Goal: Task Accomplishment & Management: Complete application form

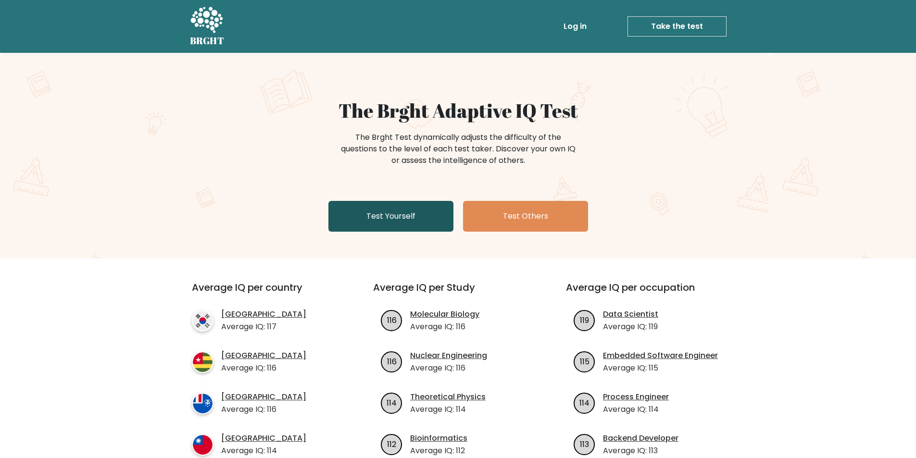
click at [404, 219] on link "Test Yourself" at bounding box center [390, 216] width 125 height 31
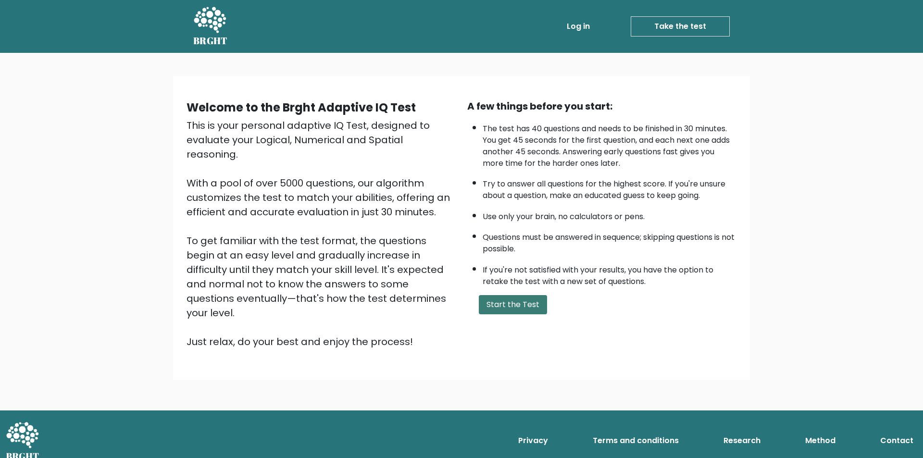
click at [496, 307] on button "Start the Test" at bounding box center [513, 304] width 68 height 19
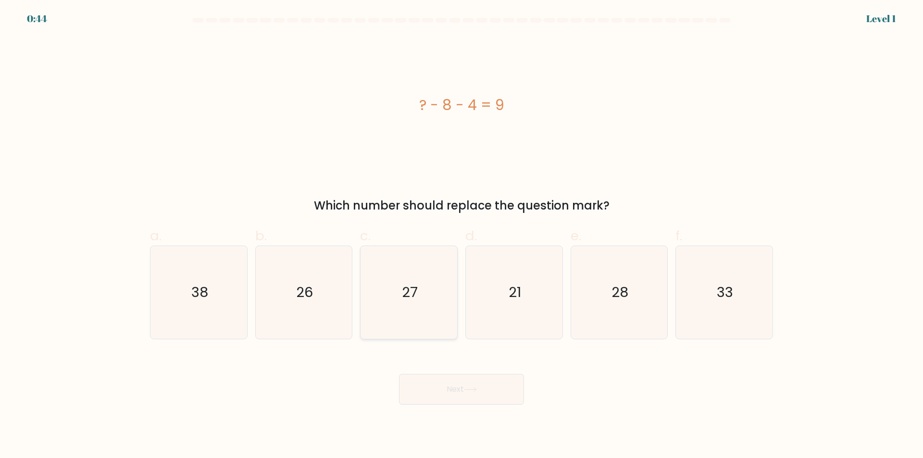
click at [415, 272] on icon "27" at bounding box center [408, 292] width 93 height 93
click at [461, 236] on input "c. 27" at bounding box center [461, 232] width 0 height 6
radio input "true"
click at [411, 269] on icon "27" at bounding box center [409, 293] width 92 height 92
click at [461, 236] on input "c. 27" at bounding box center [461, 232] width 0 height 6
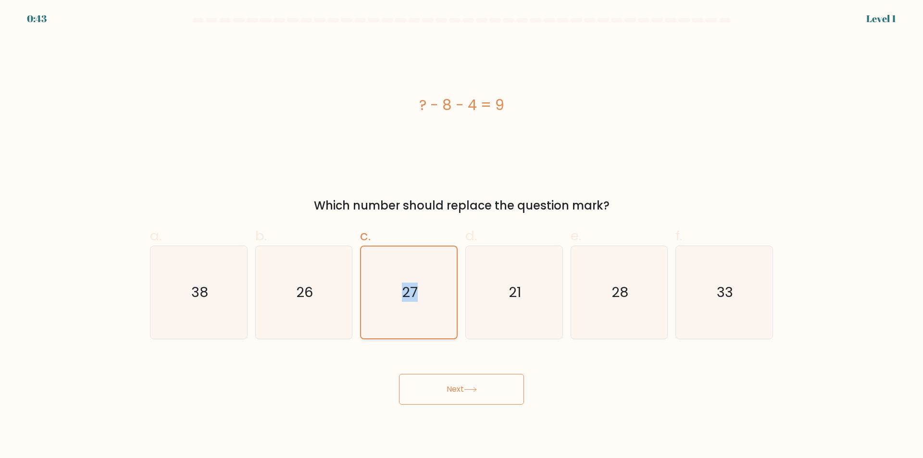
click at [411, 269] on icon "27" at bounding box center [409, 293] width 92 height 92
click at [461, 236] on input "c. 27" at bounding box center [461, 232] width 0 height 6
click at [411, 269] on icon "27" at bounding box center [409, 293] width 92 height 92
click at [461, 236] on input "c. 27" at bounding box center [461, 232] width 0 height 6
drag, startPoint x: 450, startPoint y: 408, endPoint x: 432, endPoint y: 378, distance: 34.8
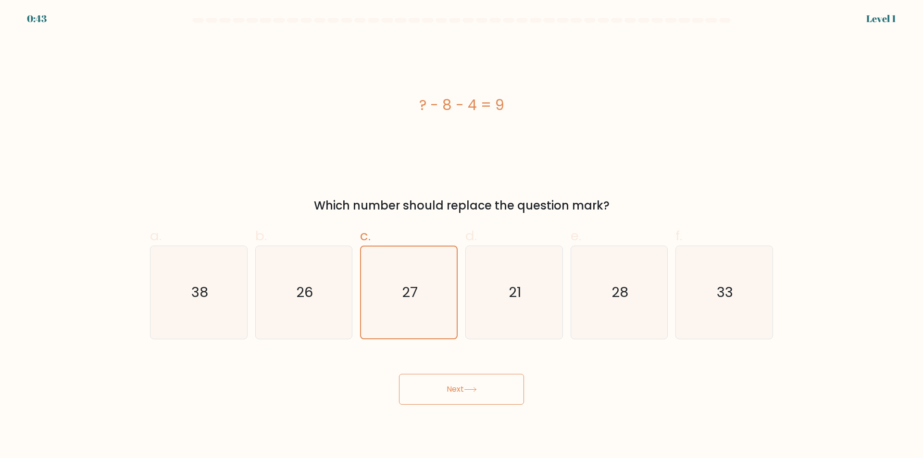
click at [448, 406] on body "0:43 Level 1 a." at bounding box center [461, 229] width 923 height 458
click at [432, 381] on button "Next" at bounding box center [461, 389] width 125 height 31
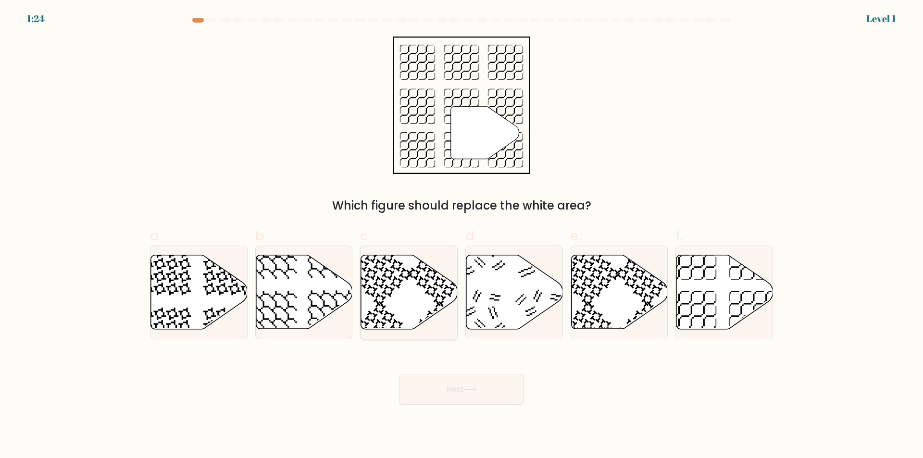
click at [415, 290] on icon at bounding box center [409, 292] width 97 height 74
click at [461, 236] on input "c." at bounding box center [461, 232] width 0 height 6
radio input "true"
click at [455, 385] on button "Next" at bounding box center [461, 389] width 125 height 31
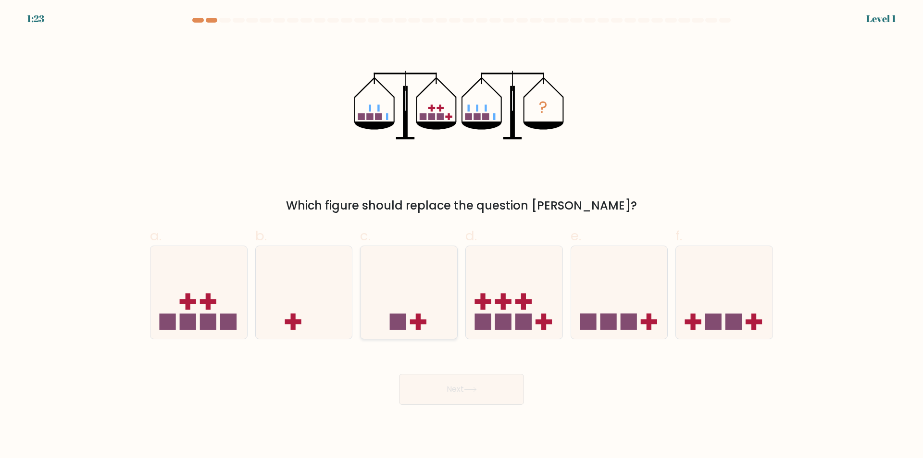
click at [414, 288] on icon at bounding box center [409, 293] width 97 height 80
click at [461, 236] on input "c." at bounding box center [461, 232] width 0 height 6
radio input "true"
click at [460, 408] on body "2:07 Level 1" at bounding box center [461, 229] width 923 height 458
click at [445, 389] on button "Next" at bounding box center [461, 389] width 125 height 31
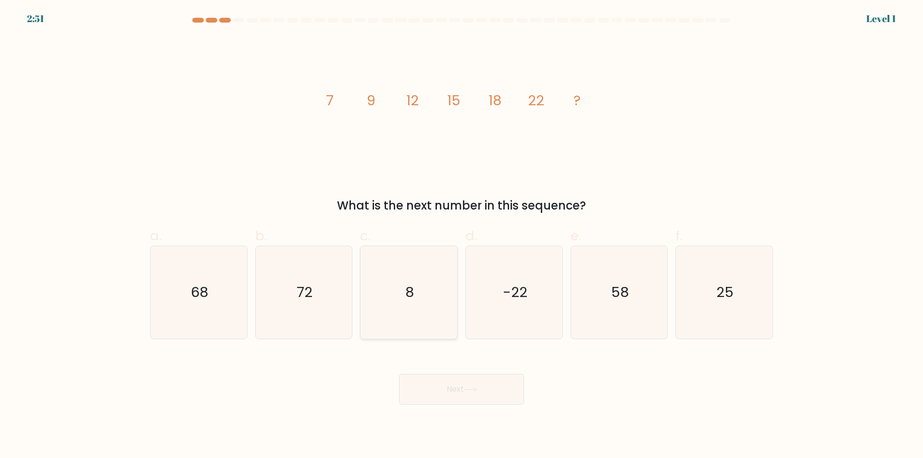
click at [419, 298] on icon "8" at bounding box center [408, 292] width 93 height 93
click at [461, 236] on input "c. 8" at bounding box center [461, 232] width 0 height 6
radio input "true"
click at [437, 379] on button "Next" at bounding box center [461, 389] width 125 height 31
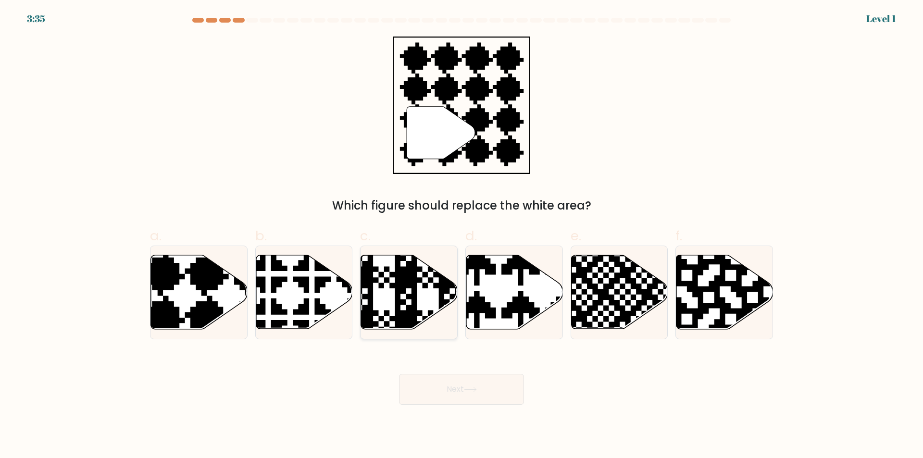
drag, startPoint x: 395, startPoint y: 260, endPoint x: 394, endPoint y: 273, distance: 13.0
click at [396, 268] on icon at bounding box center [409, 292] width 97 height 75
click at [461, 236] on input "c." at bounding box center [461, 232] width 0 height 6
radio input "true"
click at [426, 378] on button "Next" at bounding box center [461, 389] width 125 height 31
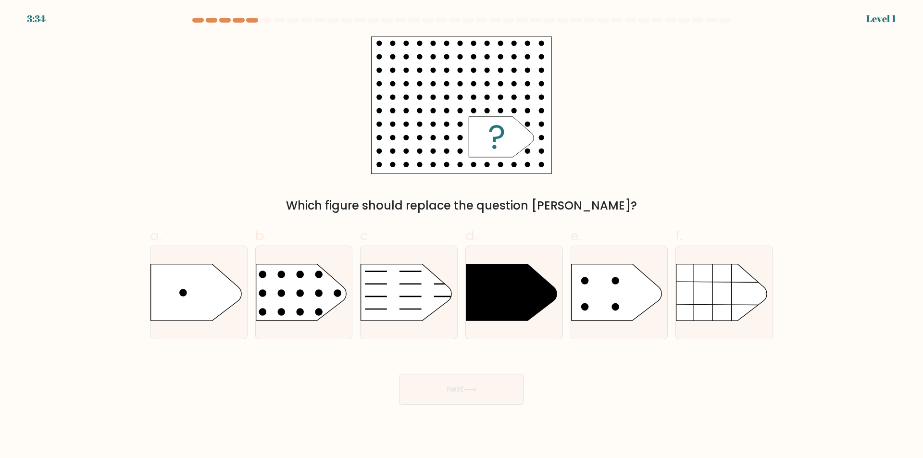
click at [415, 278] on icon at bounding box center [406, 292] width 90 height 56
click at [461, 236] on input "c." at bounding box center [461, 232] width 0 height 6
radio input "true"
click at [445, 386] on button "Next" at bounding box center [461, 389] width 125 height 31
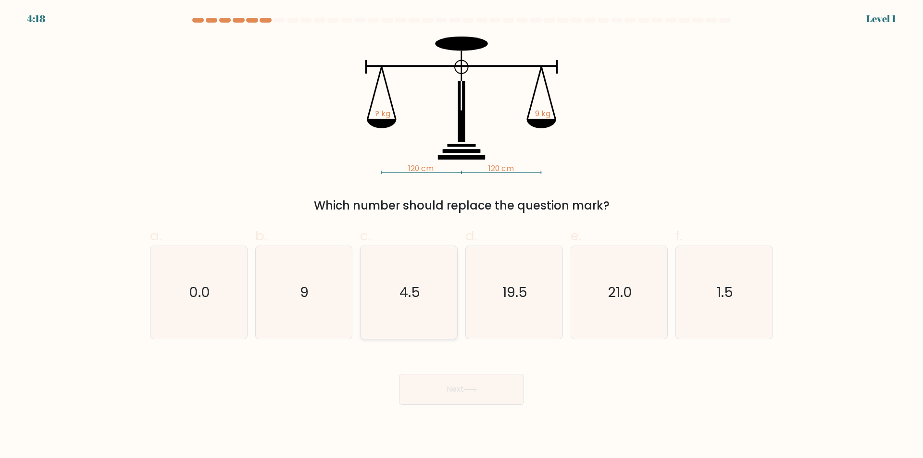
click at [430, 313] on icon "4.5" at bounding box center [408, 292] width 93 height 93
click at [461, 236] on input "c. 4.5" at bounding box center [461, 232] width 0 height 6
radio input "true"
click at [452, 384] on button "Next" at bounding box center [461, 389] width 125 height 31
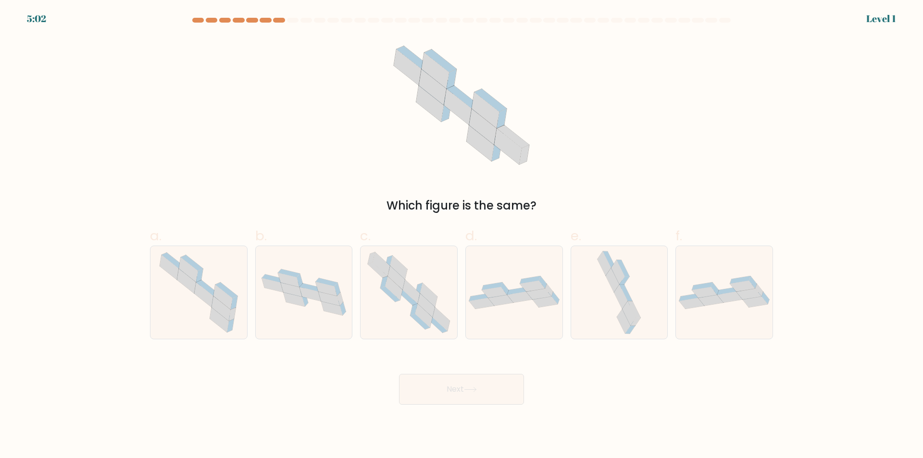
click at [417, 311] on icon at bounding box center [423, 316] width 17 height 24
click at [461, 236] on input "c." at bounding box center [461, 232] width 0 height 6
radio input "true"
click at [441, 386] on button "Next" at bounding box center [461, 389] width 125 height 31
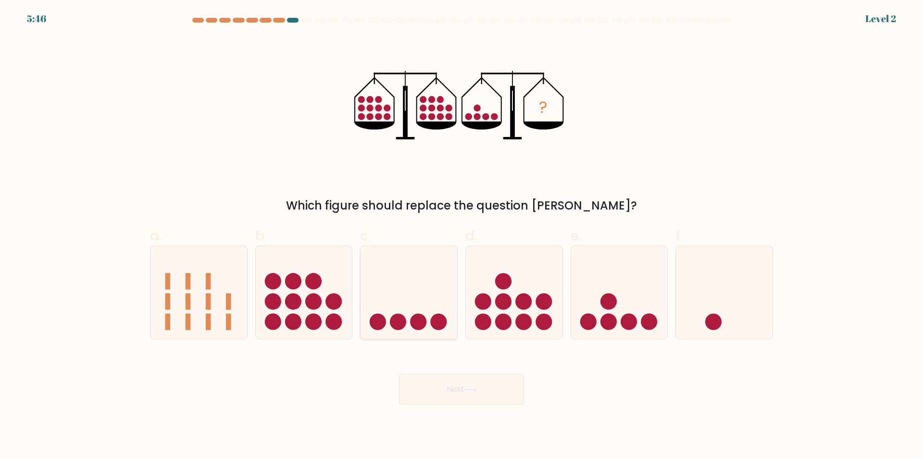
click at [421, 300] on icon at bounding box center [409, 293] width 97 height 80
click at [461, 236] on input "c." at bounding box center [461, 232] width 0 height 6
radio input "true"
click at [436, 386] on button "Next" at bounding box center [461, 389] width 125 height 31
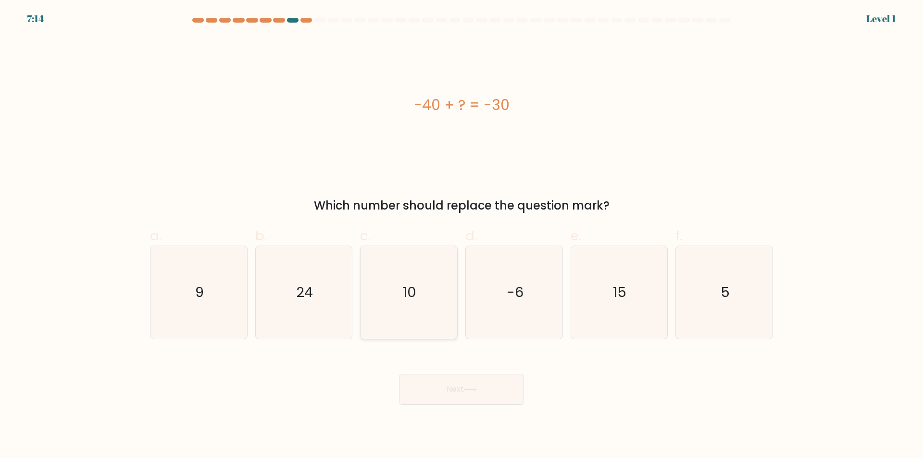
click at [413, 302] on text "10" at bounding box center [409, 292] width 13 height 19
click at [461, 236] on input "c. 10" at bounding box center [461, 232] width 0 height 6
radio input "true"
click at [436, 374] on button "Next" at bounding box center [461, 389] width 125 height 31
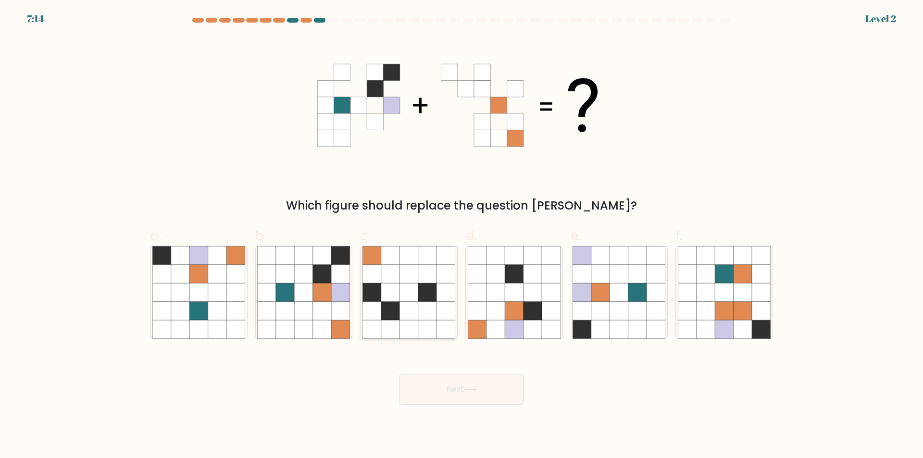
click at [409, 301] on icon at bounding box center [408, 292] width 18 height 18
click at [461, 236] on input "c." at bounding box center [461, 232] width 0 height 6
radio input "true"
click at [399, 374] on button "Next" at bounding box center [461, 389] width 125 height 31
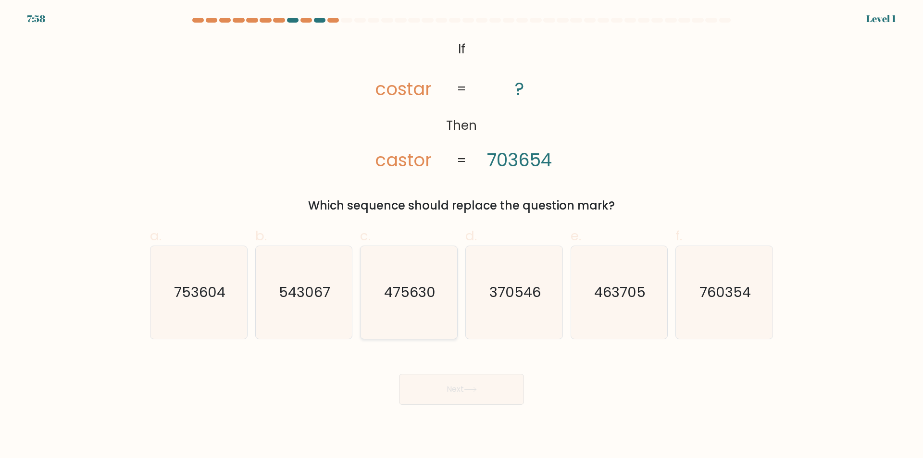
click at [419, 303] on icon "475630" at bounding box center [408, 292] width 93 height 93
click at [461, 236] on input "c. 475630" at bounding box center [461, 232] width 0 height 6
radio input "true"
click at [399, 374] on button "Next" at bounding box center [461, 389] width 125 height 31
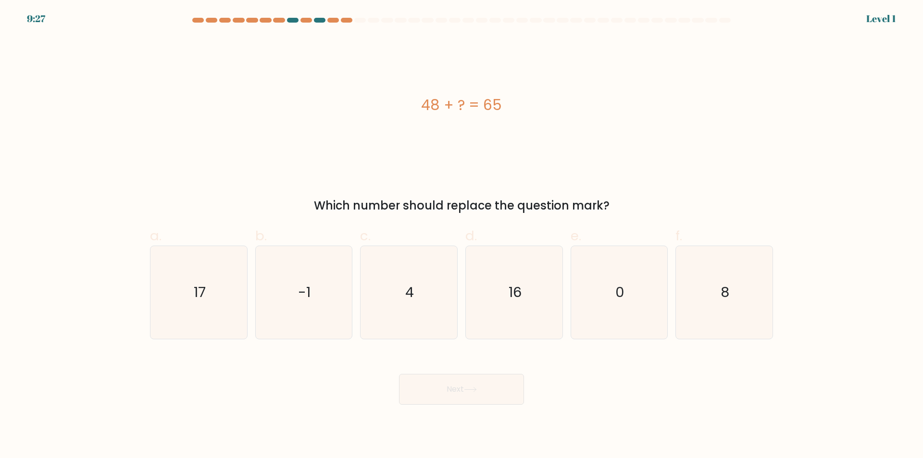
click at [399, 374] on button "Next" at bounding box center [461, 389] width 125 height 31
click at [419, 303] on icon "4" at bounding box center [408, 292] width 93 height 93
click at [461, 236] on input "c. 4" at bounding box center [461, 232] width 0 height 6
radio input "true"
click at [399, 374] on button "Next" at bounding box center [461, 389] width 125 height 31
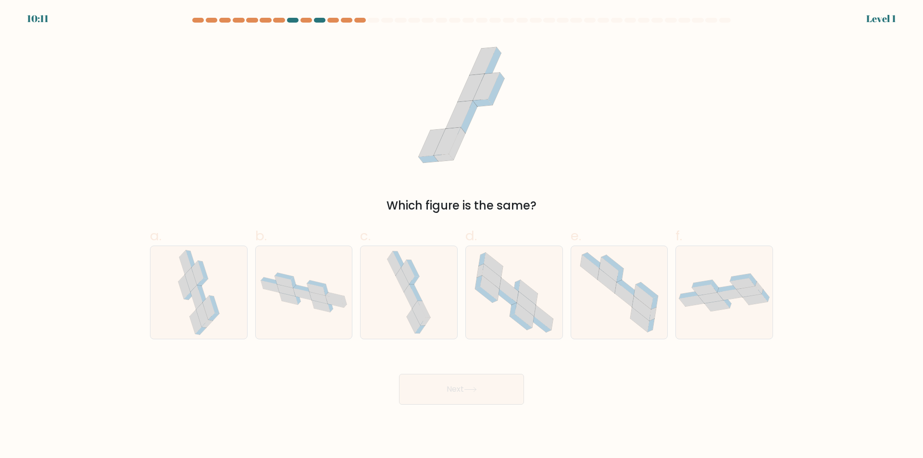
click at [419, 303] on icon at bounding box center [424, 309] width 13 height 16
click at [461, 236] on input "c." at bounding box center [461, 232] width 0 height 6
radio input "true"
click at [399, 374] on button "Next" at bounding box center [461, 389] width 125 height 31
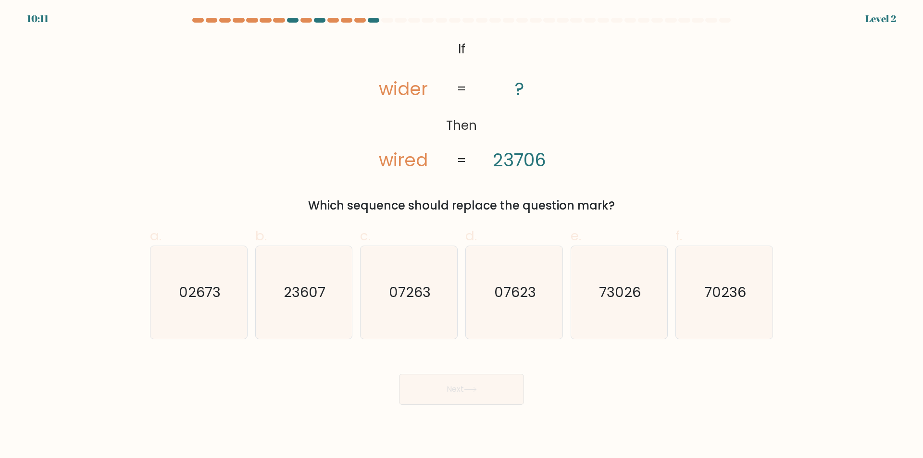
click at [419, 303] on icon "07263" at bounding box center [408, 292] width 93 height 93
click at [461, 236] on input "c. 07263" at bounding box center [461, 232] width 0 height 6
radio input "true"
click at [399, 374] on button "Next" at bounding box center [461, 389] width 125 height 31
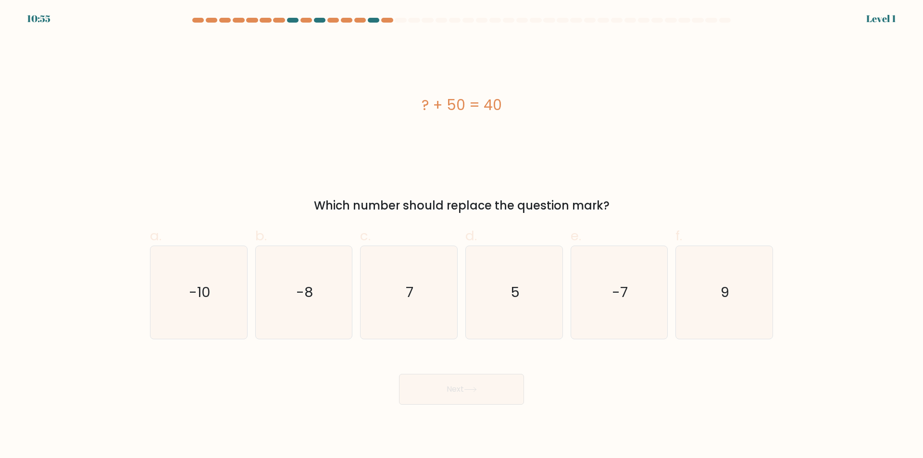
click at [419, 303] on icon "7" at bounding box center [408, 292] width 93 height 93
click at [461, 236] on input "c. 7" at bounding box center [461, 232] width 0 height 6
radio input "true"
click at [399, 374] on button "Next" at bounding box center [461, 389] width 125 height 31
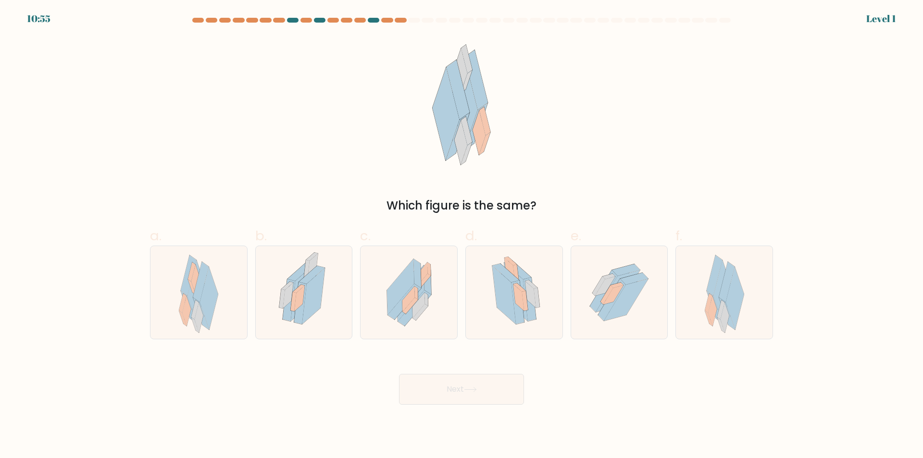
click at [419, 303] on icon at bounding box center [418, 305] width 12 height 25
click at [461, 236] on input "c." at bounding box center [461, 232] width 0 height 6
radio input "true"
click at [399, 374] on button "Next" at bounding box center [461, 389] width 125 height 31
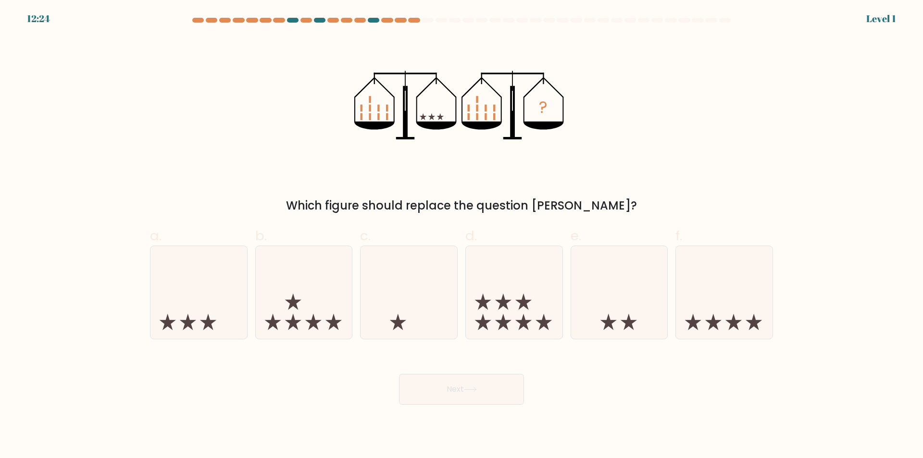
click at [419, 303] on icon at bounding box center [409, 293] width 97 height 80
click at [461, 236] on input "c." at bounding box center [461, 232] width 0 height 6
radio input "true"
click at [399, 374] on button "Next" at bounding box center [461, 389] width 125 height 31
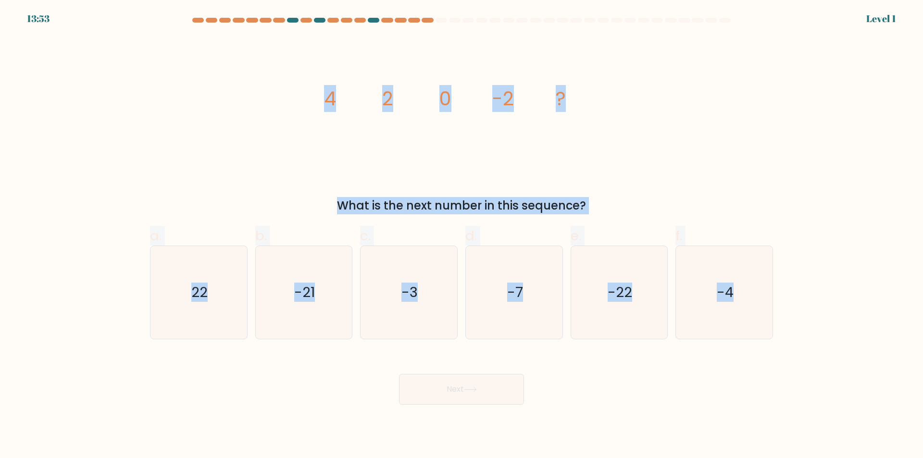
click at [419, 303] on icon "-3" at bounding box center [408, 292] width 93 height 93
click at [461, 236] on input "c. -3" at bounding box center [461, 232] width 0 height 6
radio input "true"
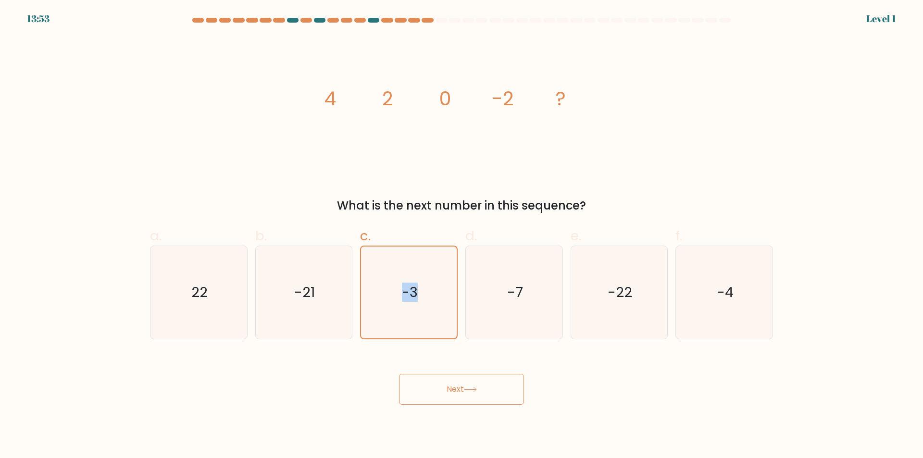
click at [419, 303] on icon "-3" at bounding box center [409, 293] width 92 height 92
click at [461, 236] on input "c. -3" at bounding box center [461, 232] width 0 height 6
click at [419, 303] on icon "-3" at bounding box center [409, 293] width 92 height 92
click at [461, 236] on input "c. -3" at bounding box center [461, 232] width 0 height 6
click at [399, 374] on button "Next" at bounding box center [461, 389] width 125 height 31
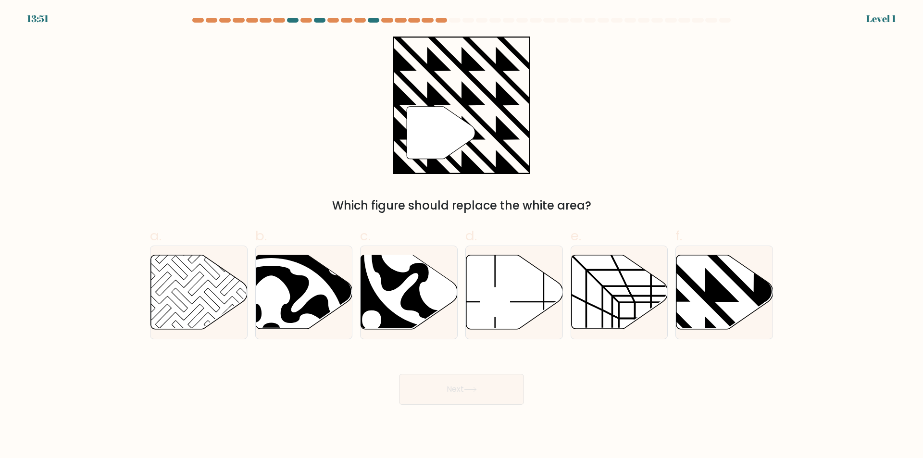
click at [419, 303] on icon at bounding box center [439, 254] width 134 height 134
click at [461, 236] on input "c." at bounding box center [461, 232] width 0 height 6
radio input "true"
click at [399, 374] on button "Next" at bounding box center [461, 389] width 125 height 31
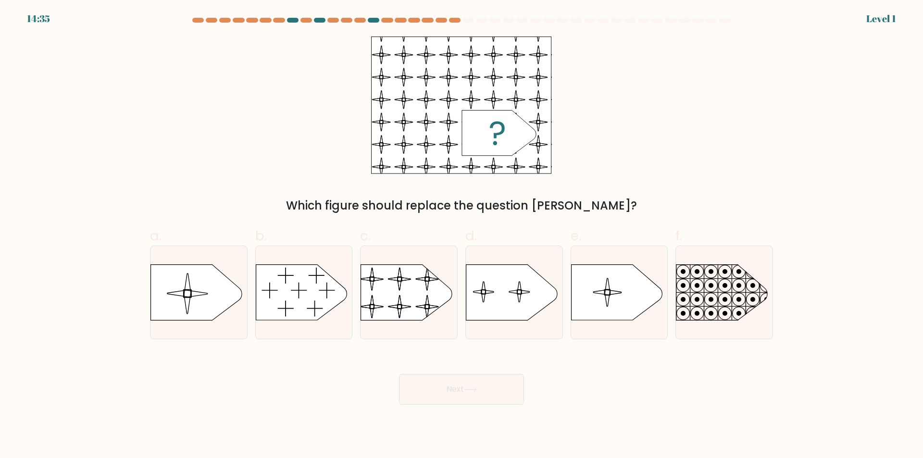
click at [419, 303] on rect at bounding box center [359, 258] width 221 height 168
click at [461, 236] on input "c." at bounding box center [461, 232] width 0 height 6
radio input "true"
click at [399, 374] on button "Next" at bounding box center [461, 389] width 125 height 31
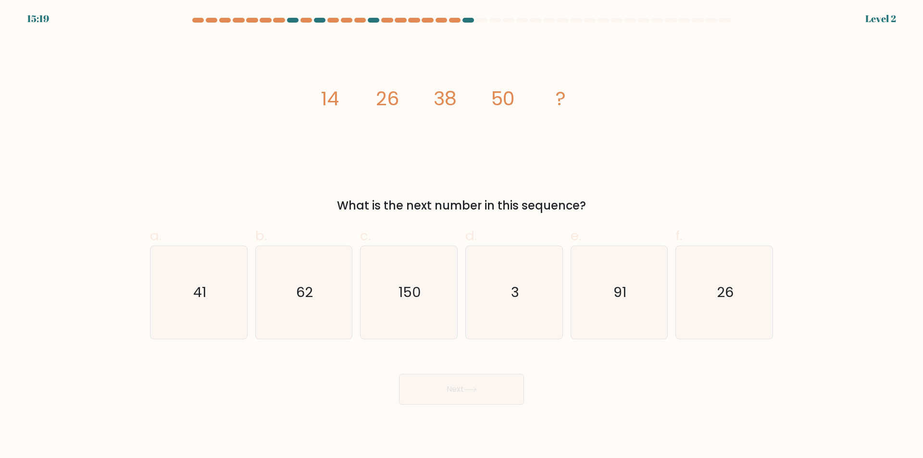
click at [419, 303] on icon "150" at bounding box center [408, 292] width 93 height 93
click at [461, 236] on input "c. 150" at bounding box center [461, 232] width 0 height 6
radio input "true"
click at [399, 374] on button "Next" at bounding box center [461, 389] width 125 height 31
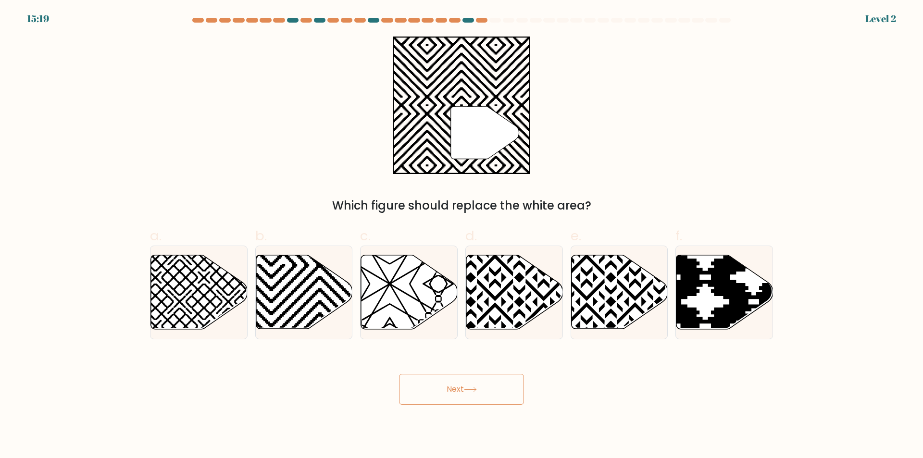
click at [419, 303] on icon at bounding box center [409, 292] width 97 height 74
click at [461, 236] on input "c." at bounding box center [461, 232] width 0 height 6
radio input "true"
click at [399, 374] on button "Next" at bounding box center [461, 389] width 125 height 31
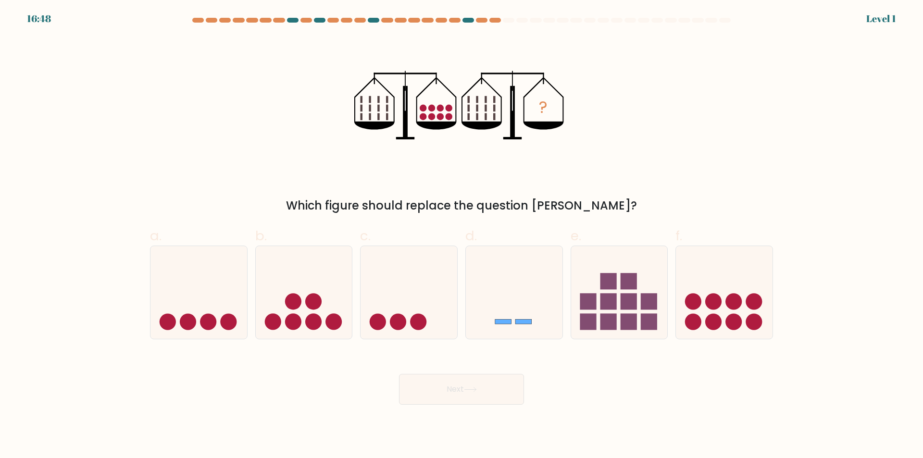
click at [419, 303] on icon at bounding box center [409, 293] width 97 height 80
click at [461, 236] on input "c." at bounding box center [461, 232] width 0 height 6
radio input "true"
click at [399, 374] on button "Next" at bounding box center [461, 389] width 125 height 31
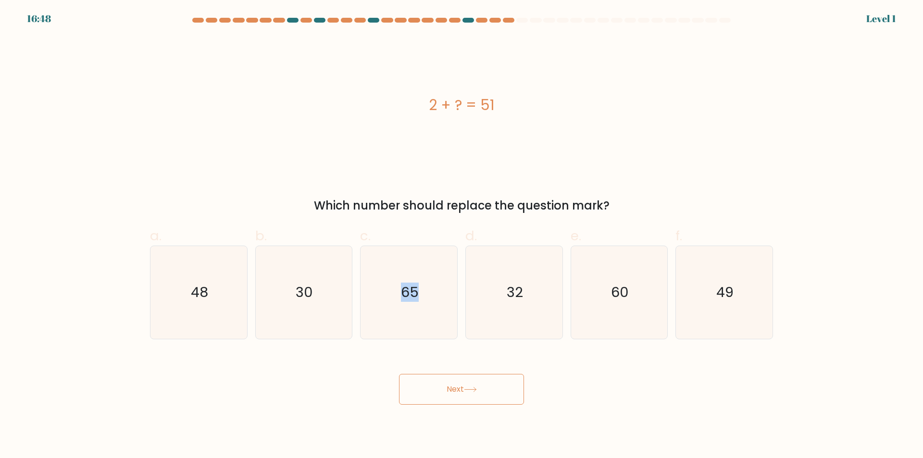
click at [419, 303] on icon "65" at bounding box center [408, 292] width 93 height 93
click at [461, 236] on input "c. 65" at bounding box center [461, 232] width 0 height 6
radio input "true"
click at [419, 303] on icon "65" at bounding box center [409, 293] width 92 height 92
click at [461, 236] on input "c. 65" at bounding box center [461, 232] width 0 height 6
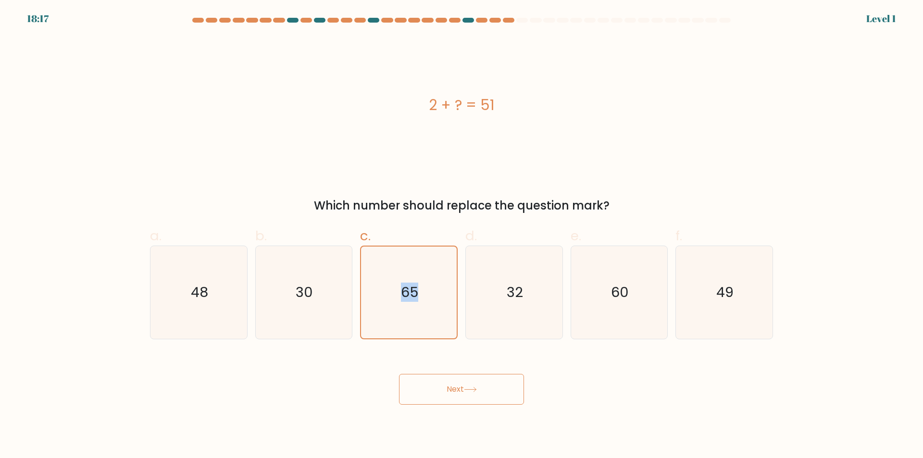
click at [419, 303] on icon "65" at bounding box center [409, 293] width 92 height 92
click at [461, 236] on input "c. 65" at bounding box center [461, 232] width 0 height 6
click at [419, 303] on icon "65" at bounding box center [409, 293] width 92 height 92
click at [461, 236] on input "c. 65" at bounding box center [461, 232] width 0 height 6
click at [419, 303] on icon "65" at bounding box center [409, 293] width 92 height 92
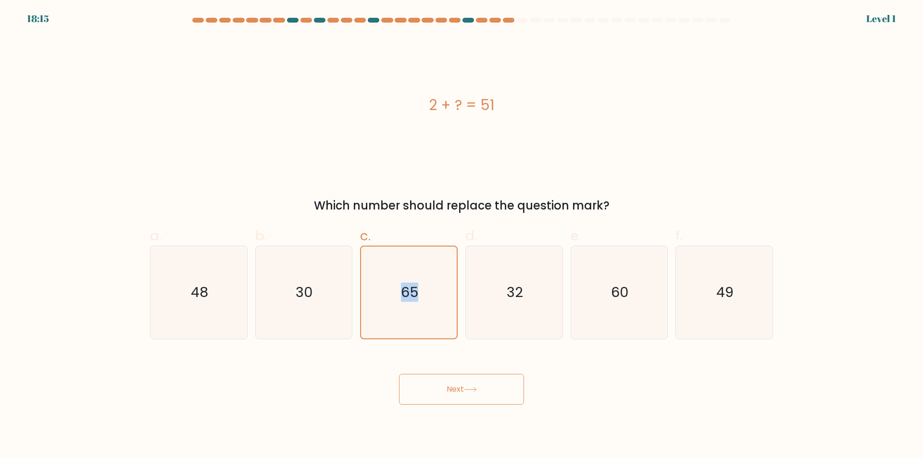
click at [461, 236] on input "c. 65" at bounding box center [461, 232] width 0 height 6
click at [399, 374] on button "Next" at bounding box center [461, 389] width 125 height 31
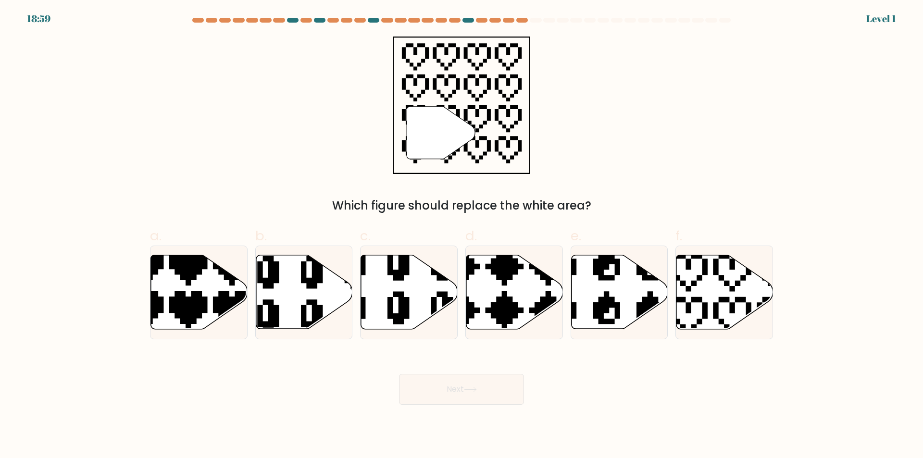
click at [419, 303] on icon at bounding box center [409, 292] width 97 height 74
click at [461, 236] on input "c." at bounding box center [461, 232] width 0 height 6
radio input "true"
click at [399, 374] on button "Next" at bounding box center [461, 389] width 125 height 31
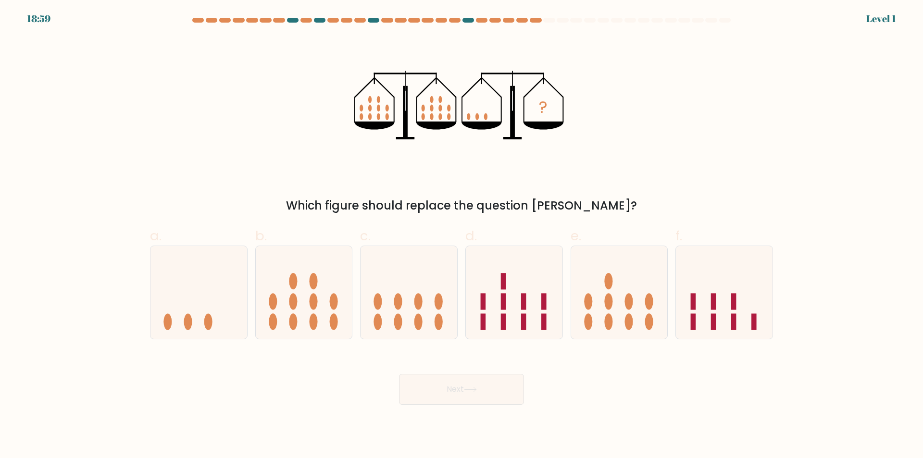
click at [419, 303] on ellipse at bounding box center [418, 301] width 8 height 16
click at [461, 236] on input "c." at bounding box center [461, 232] width 0 height 6
radio input "true"
click at [399, 374] on button "Next" at bounding box center [461, 389] width 125 height 31
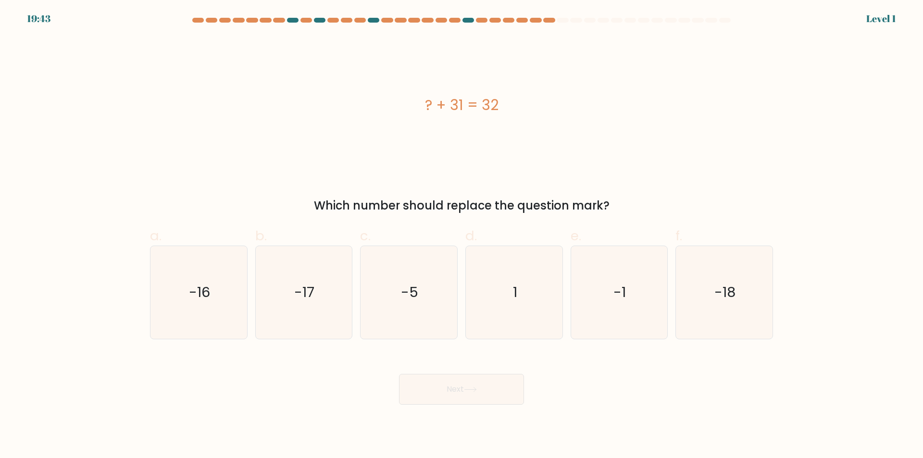
click at [419, 303] on icon "-5" at bounding box center [408, 292] width 93 height 93
click at [461, 236] on input "c. -5" at bounding box center [461, 232] width 0 height 6
radio input "true"
click at [399, 374] on button "Next" at bounding box center [461, 389] width 125 height 31
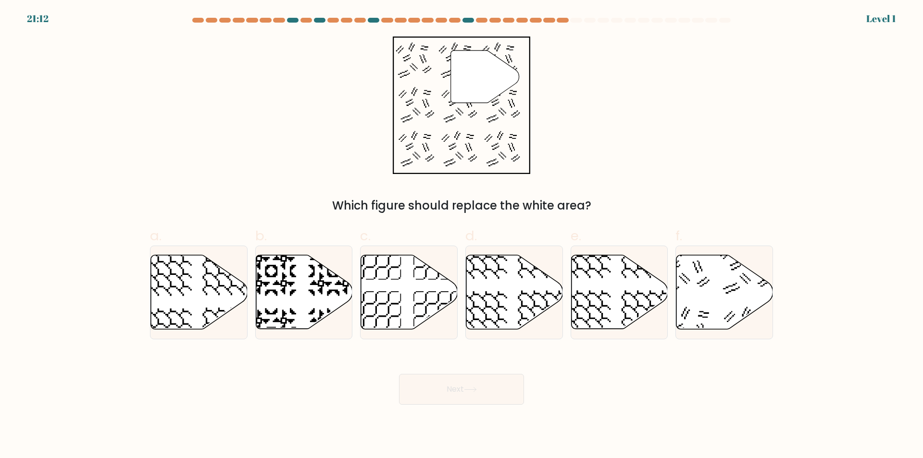
click at [419, 303] on icon at bounding box center [438, 316] width 50 height 50
click at [461, 236] on input "c." at bounding box center [461, 232] width 0 height 6
radio input "true"
click at [399, 374] on button "Next" at bounding box center [461, 389] width 125 height 31
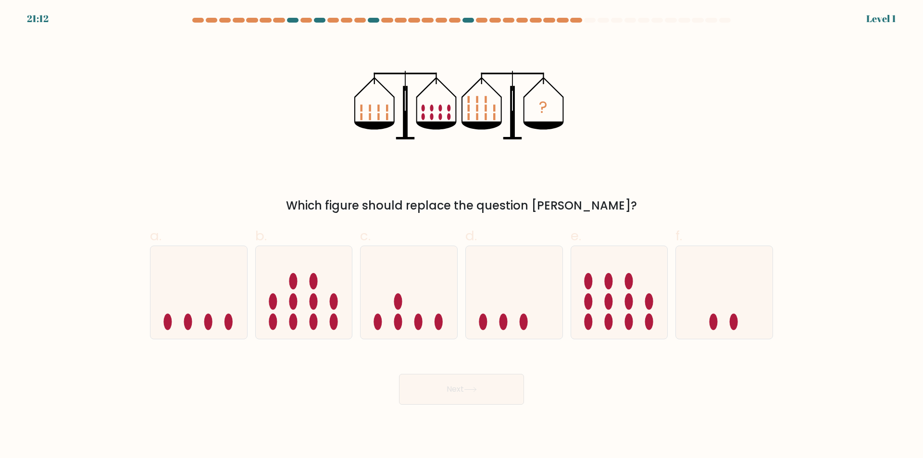
click at [419, 303] on icon at bounding box center [409, 293] width 97 height 80
click at [461, 236] on input "c." at bounding box center [461, 232] width 0 height 6
radio input "true"
click at [399, 374] on button "Next" at bounding box center [461, 389] width 125 height 31
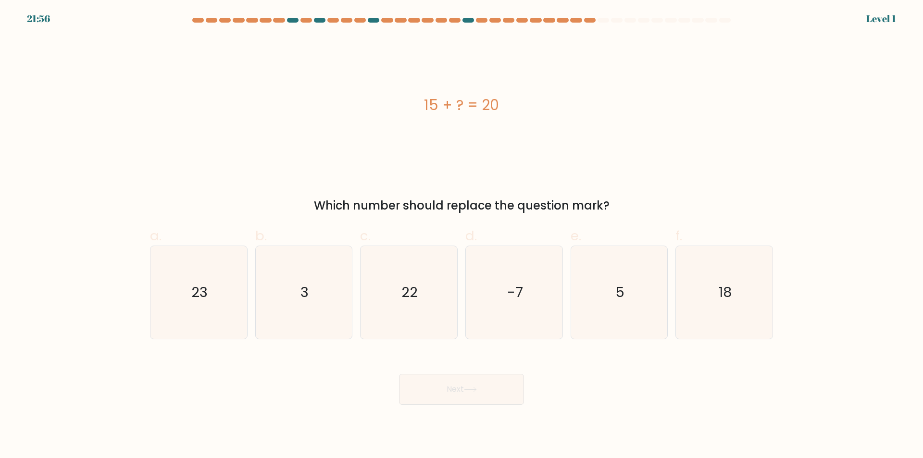
click at [419, 303] on icon "22" at bounding box center [408, 292] width 93 height 93
click at [461, 236] on input "c. 22" at bounding box center [461, 232] width 0 height 6
radio input "true"
click at [399, 374] on button "Next" at bounding box center [461, 389] width 125 height 31
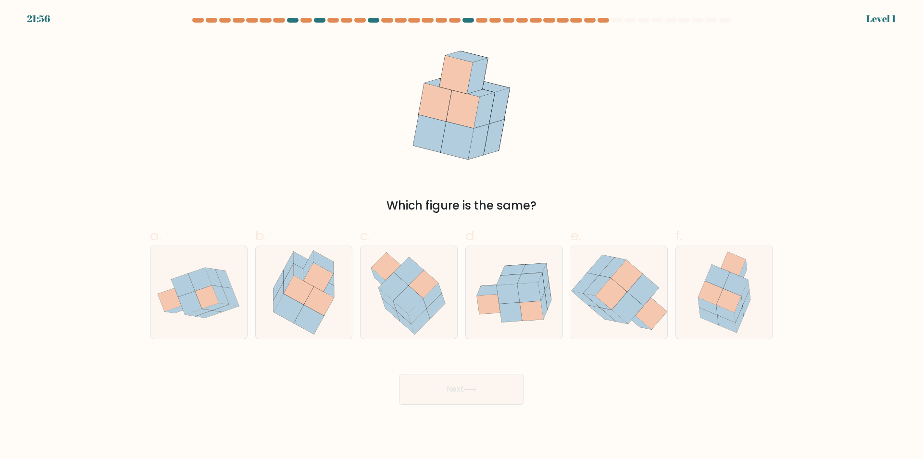
click at [419, 303] on icon at bounding box center [417, 311] width 18 height 25
click at [461, 236] on input "c." at bounding box center [461, 232] width 0 height 6
radio input "true"
click at [399, 374] on button "Next" at bounding box center [461, 389] width 125 height 31
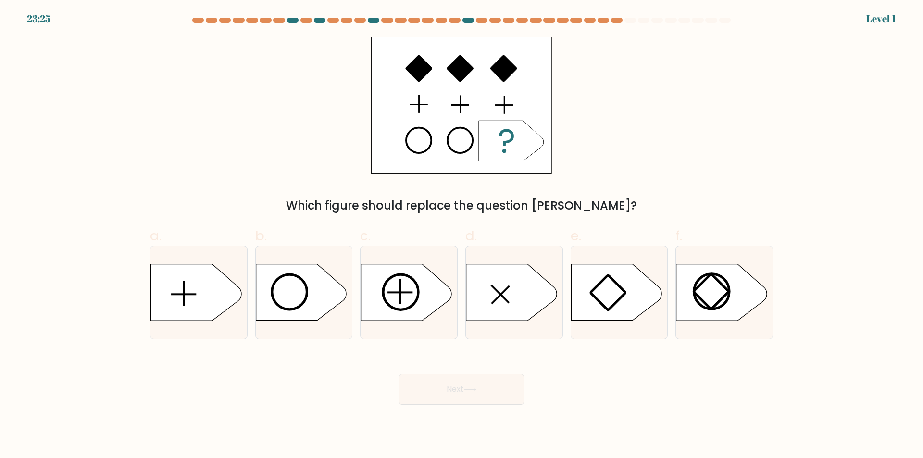
click at [419, 303] on icon at bounding box center [406, 292] width 90 height 56
click at [461, 236] on input "c." at bounding box center [461, 232] width 0 height 6
radio input "true"
click at [399, 374] on button "Next" at bounding box center [461, 389] width 125 height 31
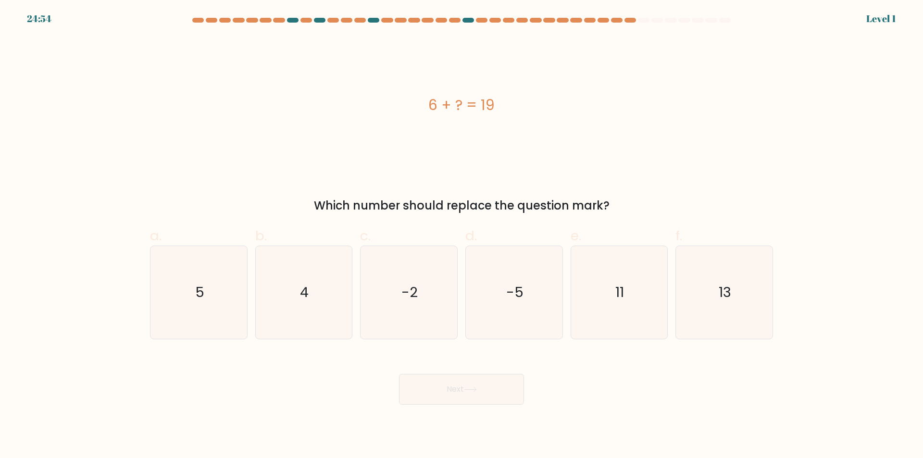
click at [419, 303] on icon "-2" at bounding box center [408, 292] width 93 height 93
click at [461, 236] on input "c. -2" at bounding box center [461, 232] width 0 height 6
radio input "true"
click at [399, 374] on button "Next" at bounding box center [461, 389] width 125 height 31
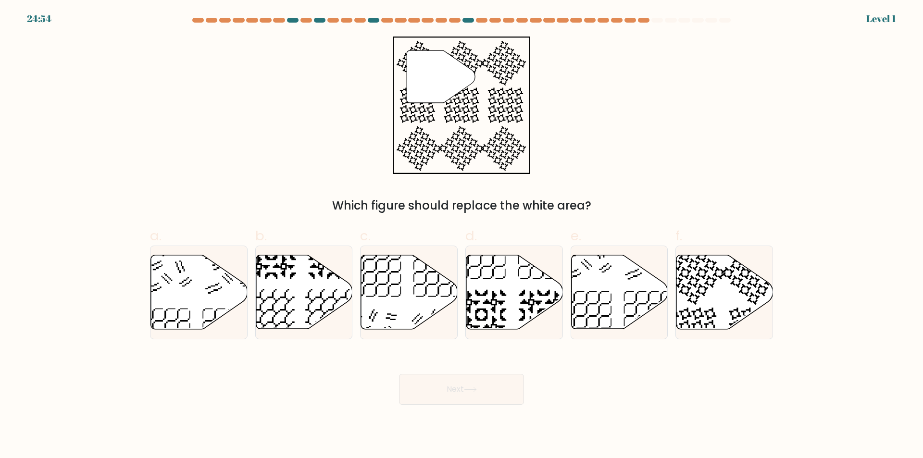
click at [419, 303] on icon at bounding box center [409, 292] width 97 height 74
click at [461, 236] on input "c." at bounding box center [461, 232] width 0 height 6
radio input "true"
click at [399, 374] on button "Next" at bounding box center [461, 389] width 125 height 31
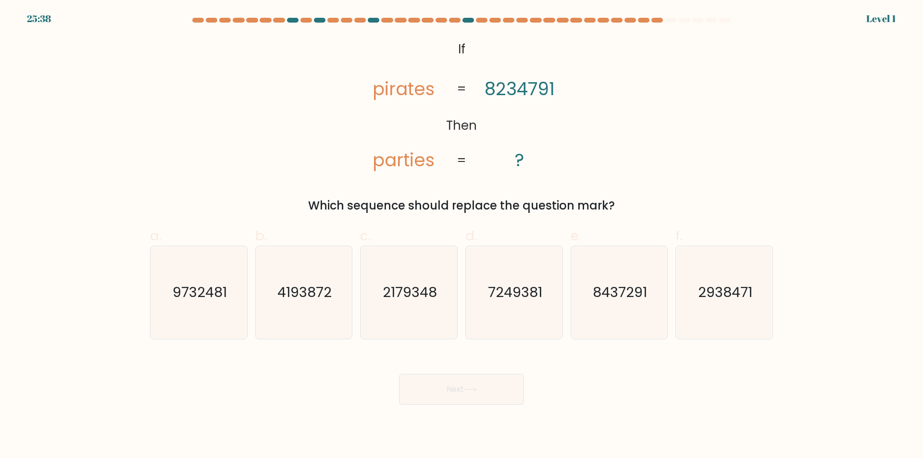
click at [419, 303] on icon "2179348" at bounding box center [408, 292] width 93 height 93
click at [461, 236] on input "c. 2179348" at bounding box center [461, 232] width 0 height 6
radio input "true"
click at [399, 374] on button "Next" at bounding box center [461, 389] width 125 height 31
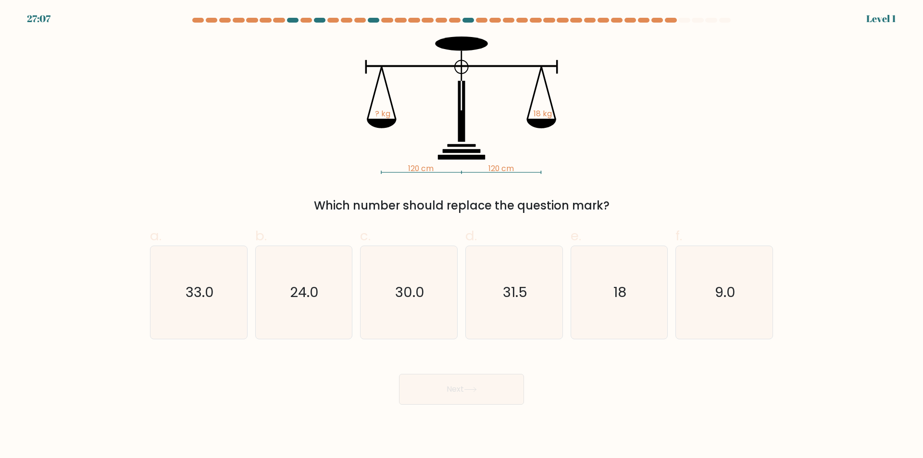
click at [419, 303] on icon "30.0" at bounding box center [408, 292] width 93 height 93
click at [461, 236] on input "c. 30.0" at bounding box center [461, 232] width 0 height 6
radio input "true"
click at [399, 374] on button "Next" at bounding box center [461, 389] width 125 height 31
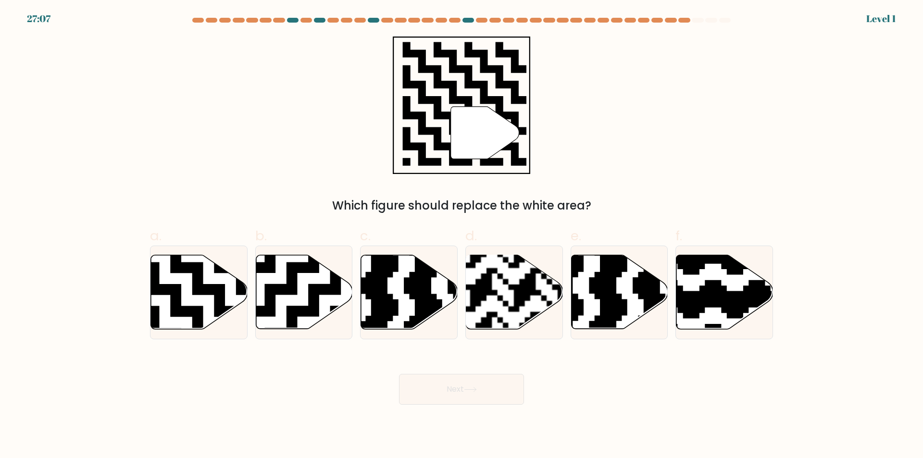
click at [419, 303] on icon at bounding box center [376, 332] width 175 height 175
click at [461, 236] on input "c." at bounding box center [461, 232] width 0 height 6
radio input "true"
click at [399, 374] on button "Next" at bounding box center [461, 389] width 125 height 31
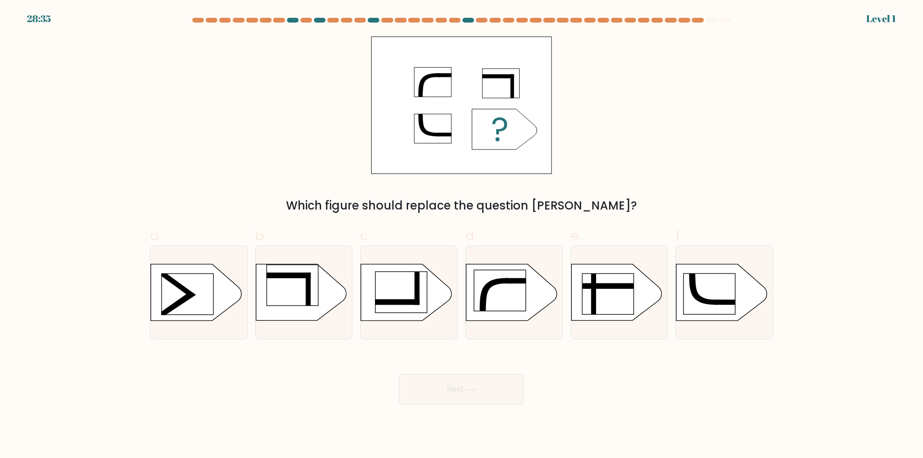
click at [419, 303] on rect at bounding box center [397, 302] width 44 height 6
click at [461, 236] on input "c." at bounding box center [461, 232] width 0 height 6
radio input "true"
click at [399, 374] on button "Next" at bounding box center [461, 389] width 125 height 31
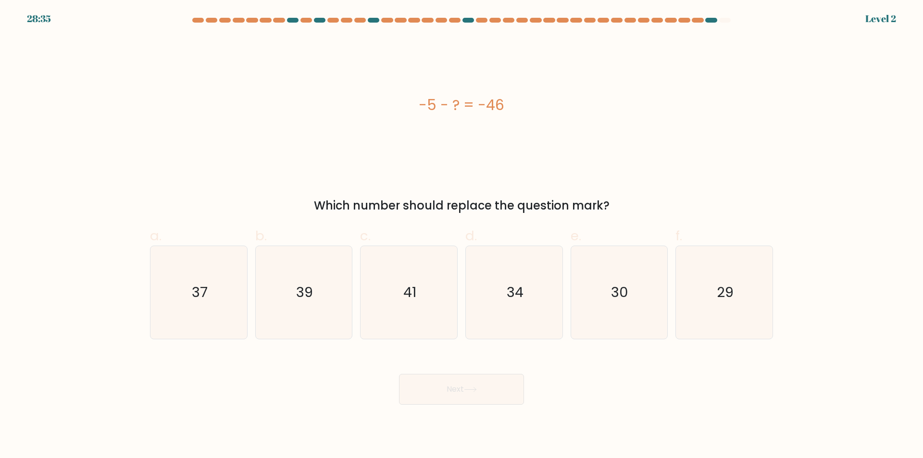
click at [419, 303] on icon "41" at bounding box center [408, 292] width 93 height 93
click at [461, 236] on input "c. 41" at bounding box center [461, 232] width 0 height 6
radio input "true"
click at [399, 374] on button "Next" at bounding box center [461, 389] width 125 height 31
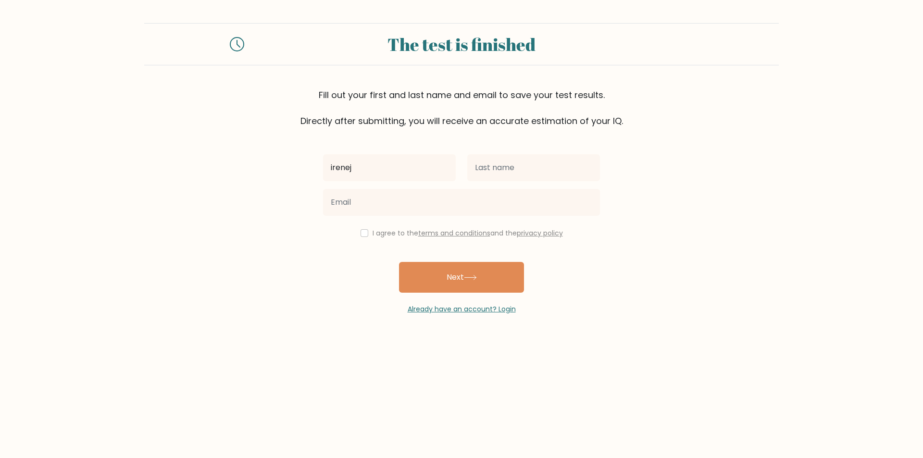
type input "irenej"
click at [558, 173] on input "text" at bounding box center [533, 167] width 133 height 27
type input "stepan"
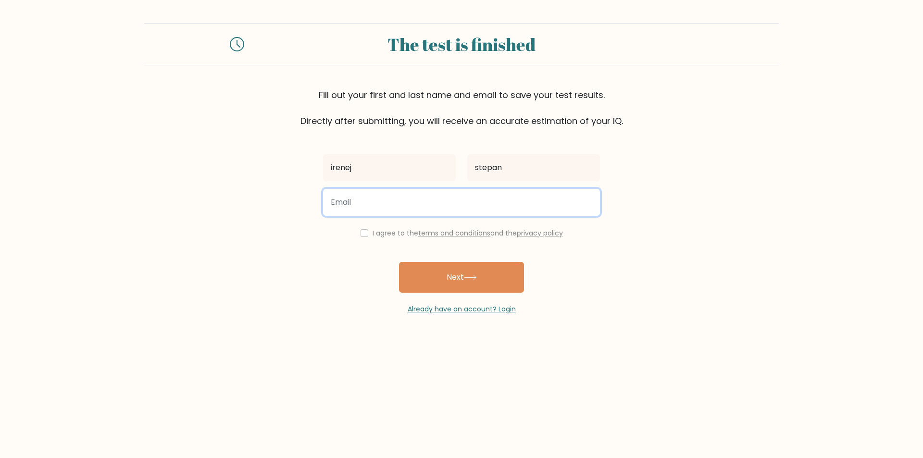
click at [419, 191] on input "email" at bounding box center [461, 202] width 277 height 27
type input "irenejstepan524@gmail.com"
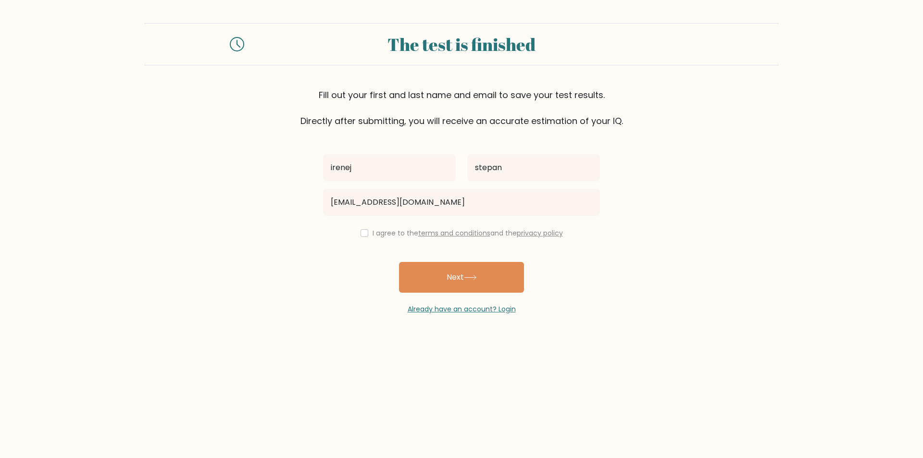
click at [385, 230] on label "I agree to the terms and conditions and the privacy policy" at bounding box center [468, 233] width 190 height 10
click at [364, 234] on input "checkbox" at bounding box center [365, 233] width 8 height 8
checkbox input "true"
click at [433, 279] on button "Next" at bounding box center [461, 277] width 125 height 31
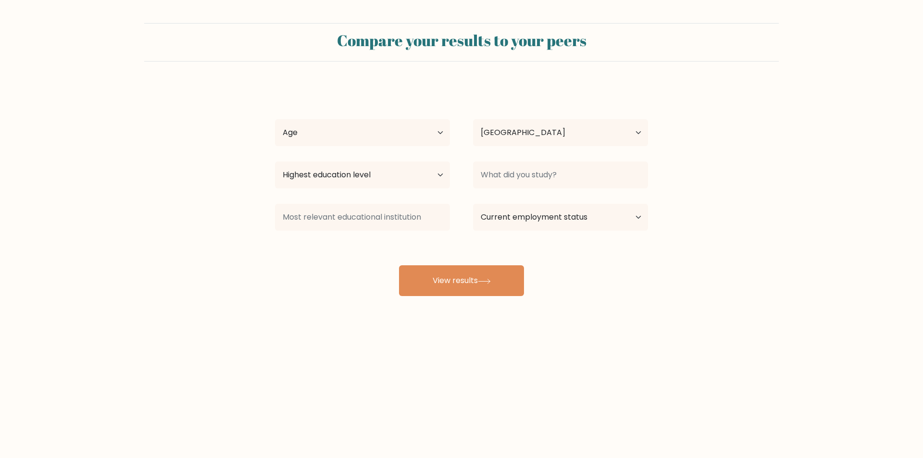
select select "HR"
click at [415, 127] on select "Age Under [DEMOGRAPHIC_DATA] [DEMOGRAPHIC_DATA] [DEMOGRAPHIC_DATA] [DEMOGRAPHIC…" at bounding box center [362, 132] width 175 height 27
click at [275, 119] on select "Age Under [DEMOGRAPHIC_DATA] [DEMOGRAPHIC_DATA] [DEMOGRAPHIC_DATA] [DEMOGRAPHIC…" at bounding box center [362, 132] width 175 height 27
click at [369, 138] on select "Age Under [DEMOGRAPHIC_DATA] [DEMOGRAPHIC_DATA] [DEMOGRAPHIC_DATA] [DEMOGRAPHIC…" at bounding box center [362, 132] width 175 height 27
select select "25_34"
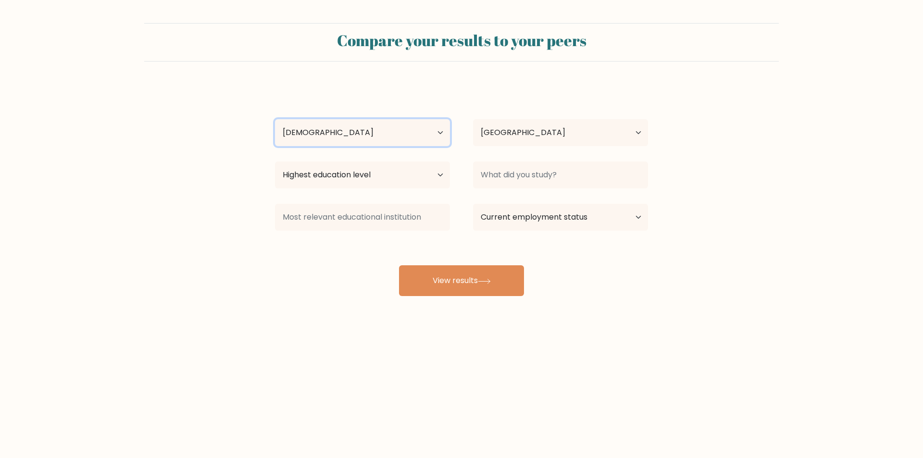
click at [275, 119] on select "Age Under [DEMOGRAPHIC_DATA] [DEMOGRAPHIC_DATA] [DEMOGRAPHIC_DATA] [DEMOGRAPHIC…" at bounding box center [362, 132] width 175 height 27
click at [356, 178] on select "Highest education level No schooling Primary Lower Secondary Upper Secondary Oc…" at bounding box center [362, 175] width 175 height 27
select select "upper_secondary"
click at [275, 162] on select "Highest education level No schooling Primary Lower Secondary Upper Secondary Oc…" at bounding box center [362, 175] width 175 height 27
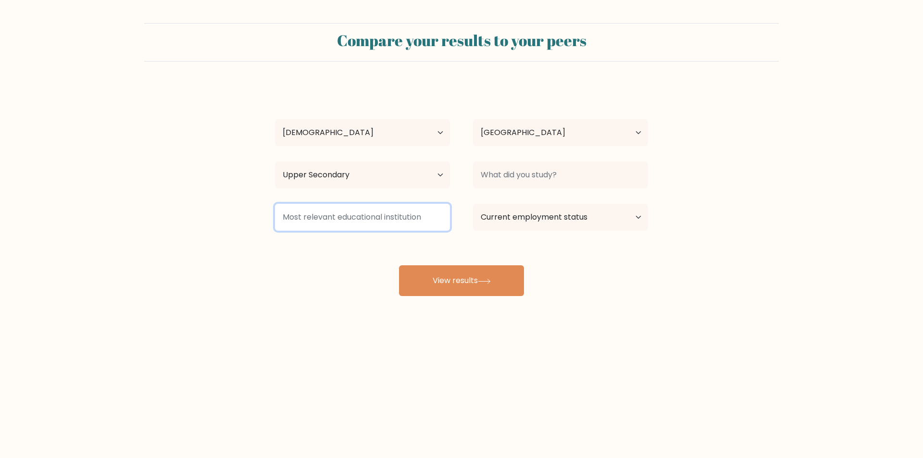
click at [349, 223] on input at bounding box center [362, 217] width 175 height 27
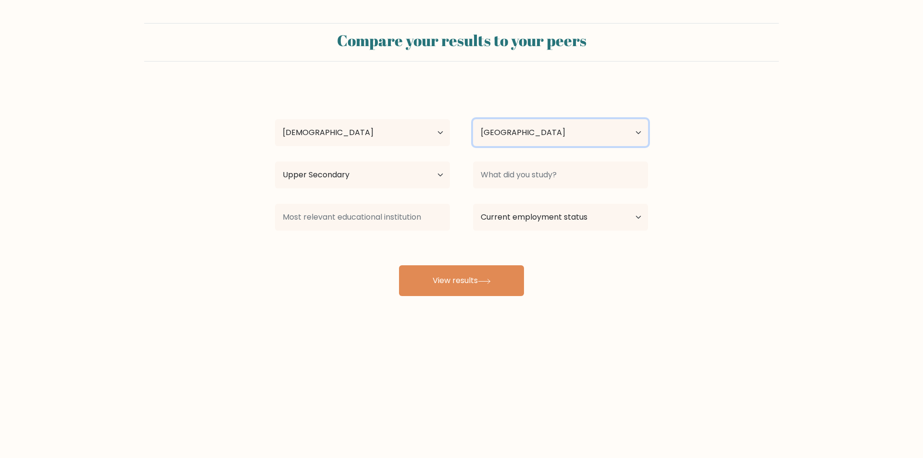
click at [567, 134] on select "Country [GEOGRAPHIC_DATA] [GEOGRAPHIC_DATA] [GEOGRAPHIC_DATA] [US_STATE] [GEOGR…" at bounding box center [560, 132] width 175 height 27
drag, startPoint x: 922, startPoint y: 287, endPoint x: 899, endPoint y: 273, distance: 27.6
click at [911, 279] on form "Compare your results to your peers irenej stepan Age Under 18 years old 18-24 y…" at bounding box center [461, 159] width 923 height 273
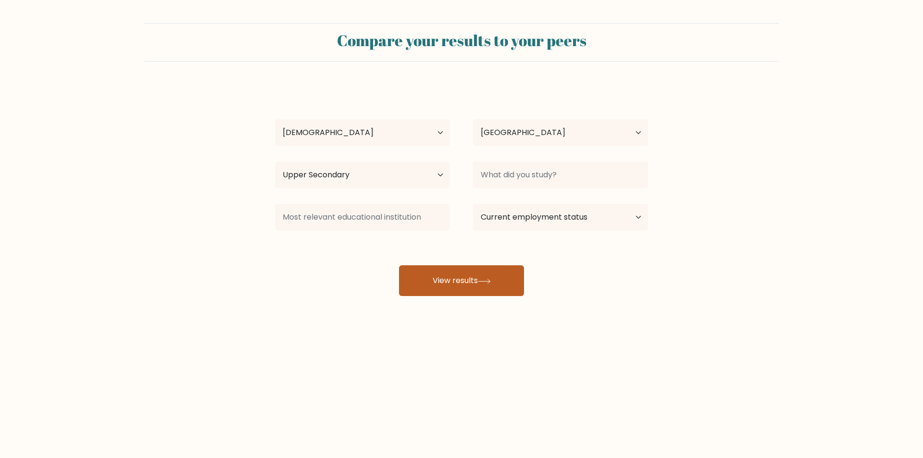
click at [497, 284] on button "View results" at bounding box center [461, 280] width 125 height 31
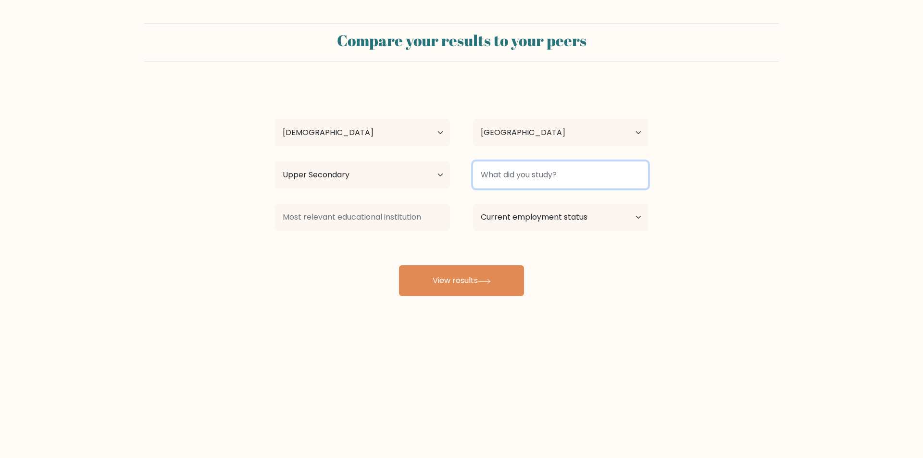
drag, startPoint x: 539, startPoint y: 175, endPoint x: 545, endPoint y: 178, distance: 6.2
click at [545, 178] on input at bounding box center [560, 175] width 175 height 27
type input "maths"
click at [399, 265] on button "View results" at bounding box center [461, 280] width 125 height 31
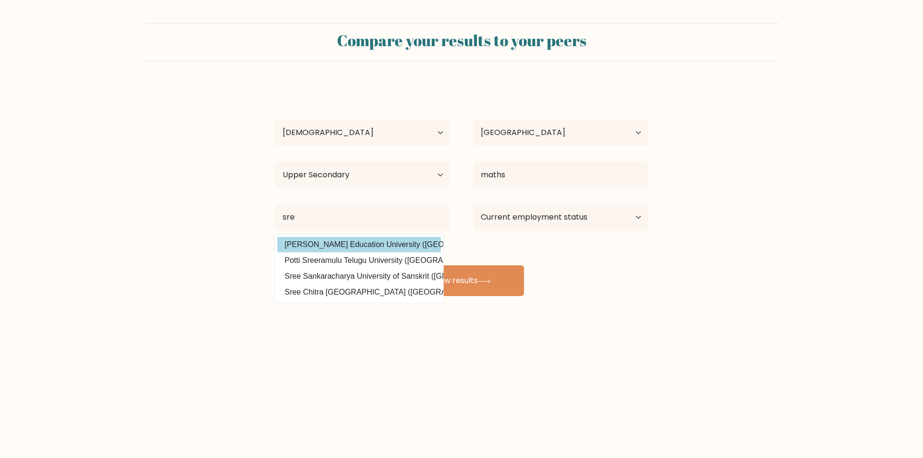
click at [379, 244] on option "Shaheed Rabani Education University (Afghanistan)" at bounding box center [358, 244] width 163 height 15
type input "Shaheed Rabani Education University"
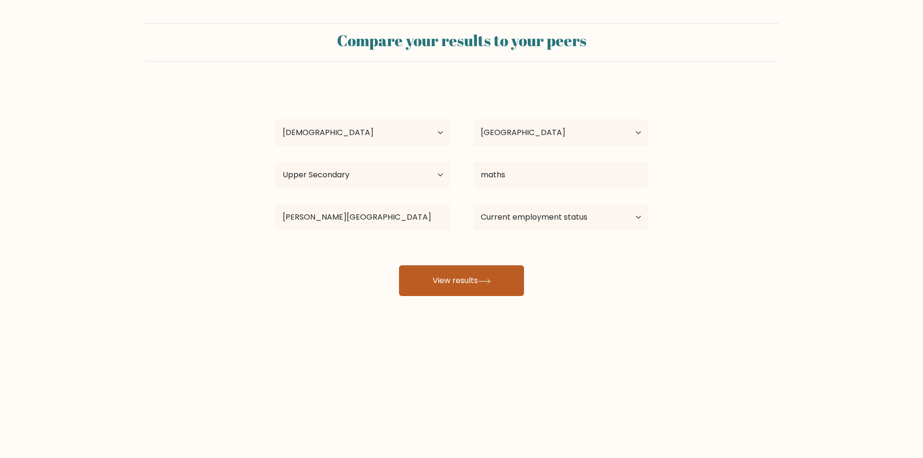
click at [448, 280] on button "View results" at bounding box center [461, 280] width 125 height 31
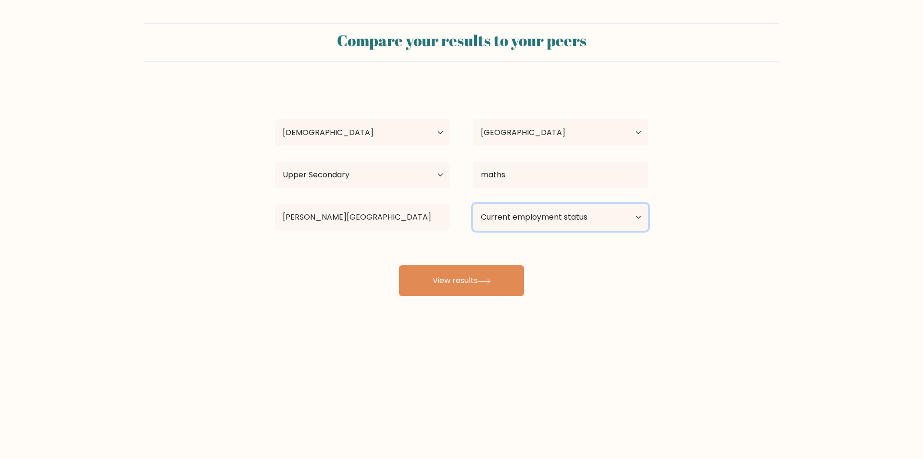
click at [635, 208] on select "Current employment status Employed Student Retired Other / prefer not to answer" at bounding box center [560, 217] width 175 height 27
select select "student"
click at [473, 204] on select "Current employment status Employed Student Retired Other / prefer not to answer" at bounding box center [560, 217] width 175 height 27
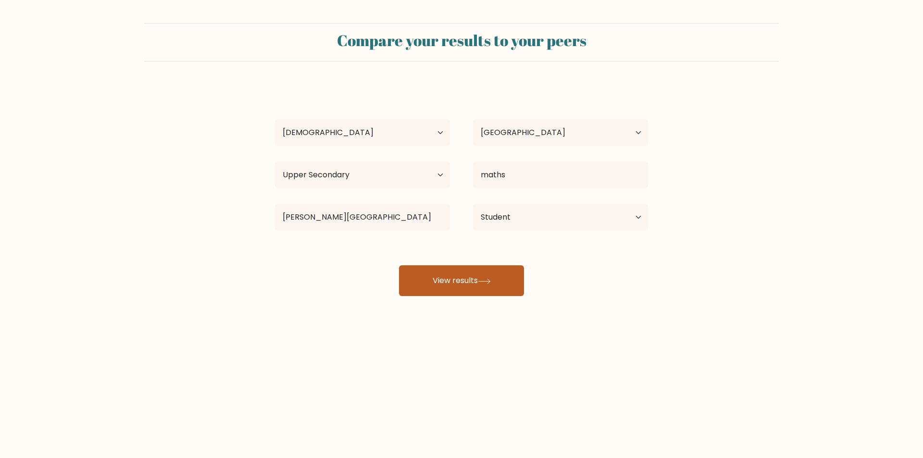
click at [498, 267] on button "View results" at bounding box center [461, 280] width 125 height 31
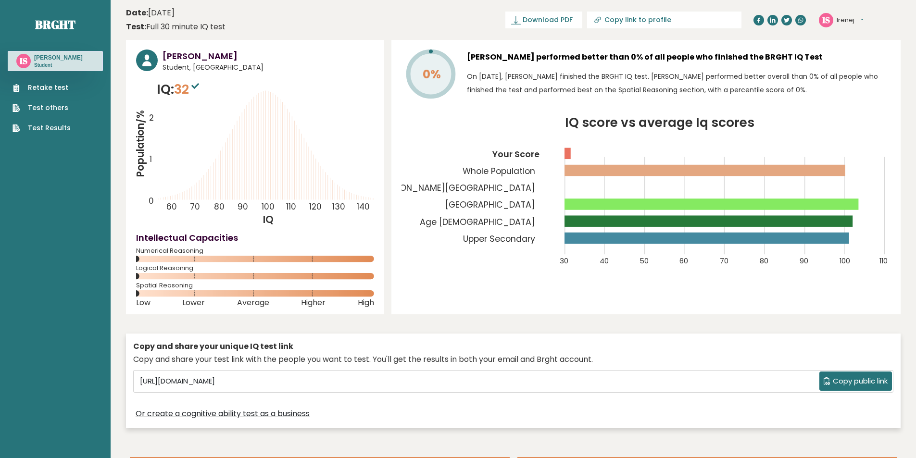
click at [37, 66] on p "Student" at bounding box center [58, 65] width 49 height 7
click at [40, 86] on link "Retake test" at bounding box center [41, 88] width 58 height 10
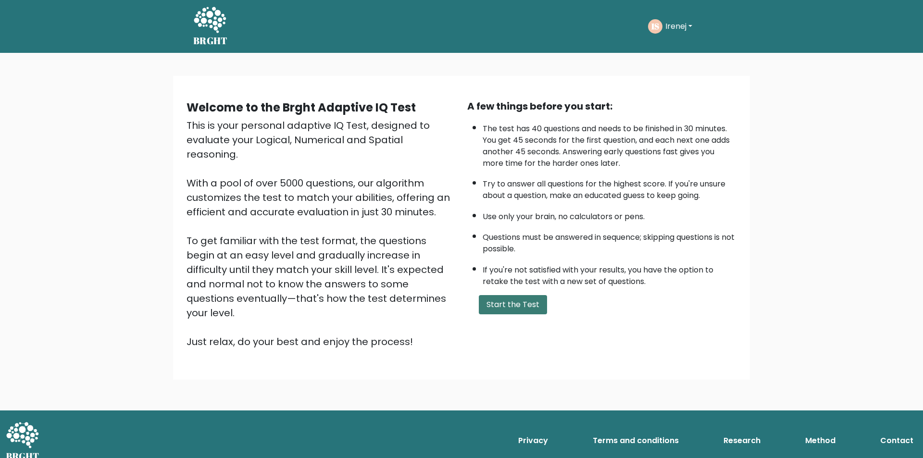
click at [531, 298] on button "Start the Test" at bounding box center [513, 304] width 68 height 19
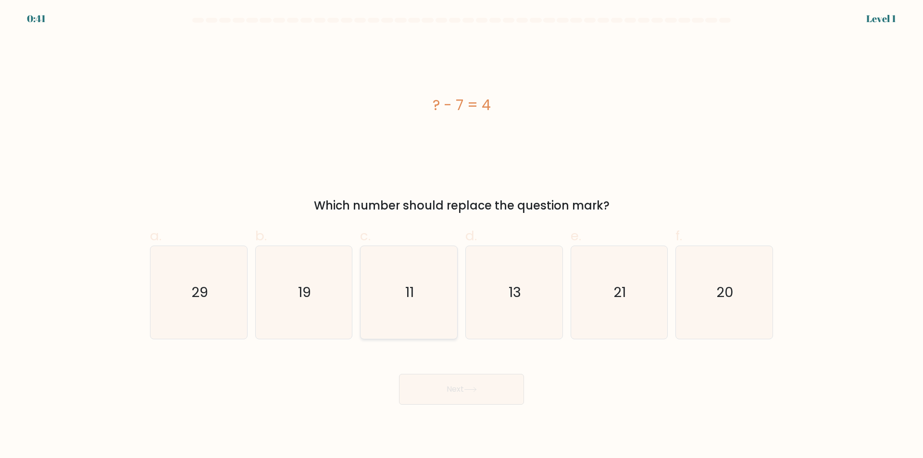
click at [424, 287] on icon "11" at bounding box center [408, 292] width 93 height 93
click at [461, 236] on input "c. 11" at bounding box center [461, 232] width 0 height 6
radio input "true"
click at [461, 381] on button "Next" at bounding box center [461, 389] width 125 height 31
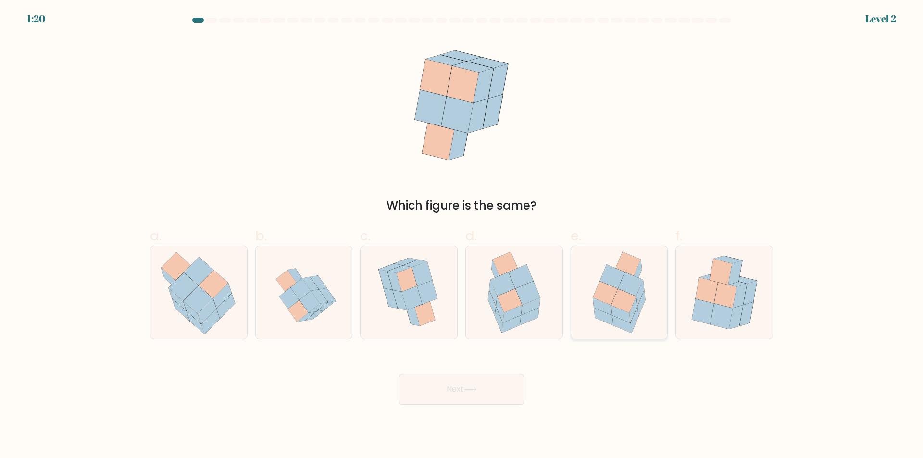
click at [651, 291] on icon at bounding box center [619, 292] width 72 height 93
click at [462, 236] on input "e." at bounding box center [461, 232] width 0 height 6
radio input "true"
click at [504, 388] on button "Next" at bounding box center [461, 389] width 125 height 31
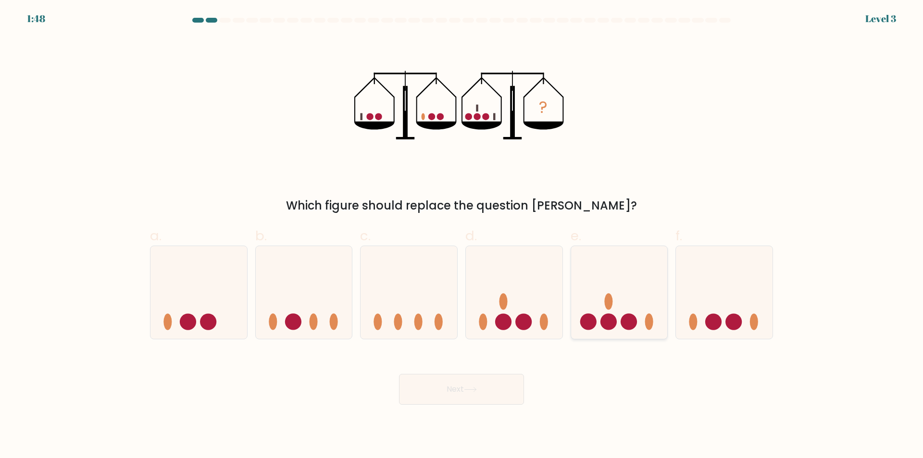
click at [614, 318] on circle at bounding box center [608, 321] width 16 height 16
click at [462, 236] on input "e." at bounding box center [461, 232] width 0 height 6
radio input "true"
click at [464, 385] on button "Next" at bounding box center [461, 389] width 125 height 31
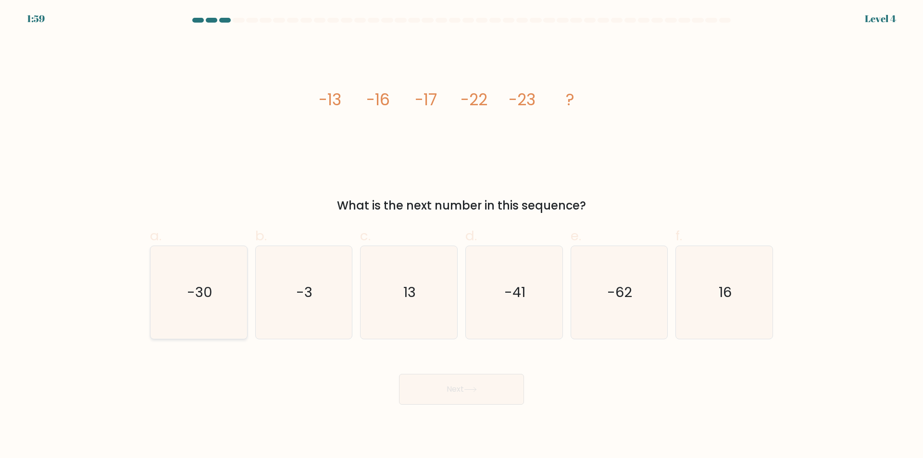
click at [231, 274] on icon "-30" at bounding box center [198, 292] width 93 height 93
click at [461, 236] on input "a. -30" at bounding box center [461, 232] width 0 height 6
radio input "true"
click at [477, 384] on button "Next" at bounding box center [461, 389] width 125 height 31
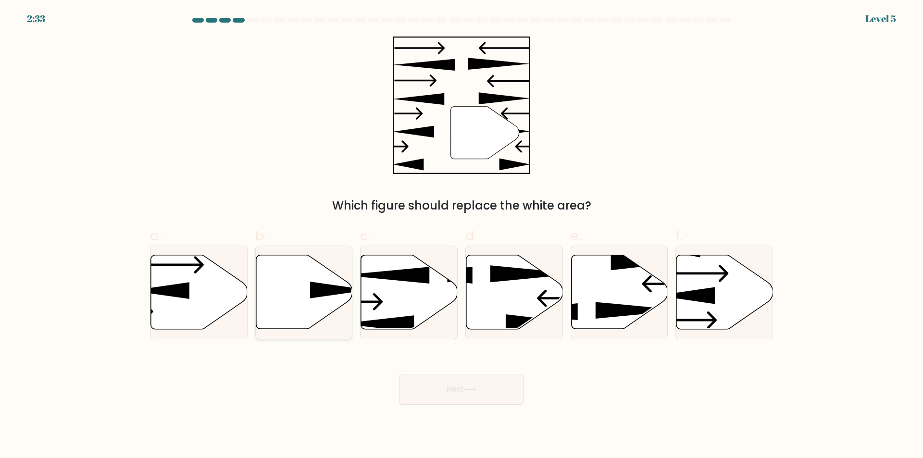
click at [336, 283] on icon at bounding box center [304, 292] width 97 height 74
click at [461, 236] on input "b." at bounding box center [461, 232] width 0 height 6
radio input "true"
click at [466, 402] on button "Next" at bounding box center [461, 389] width 125 height 31
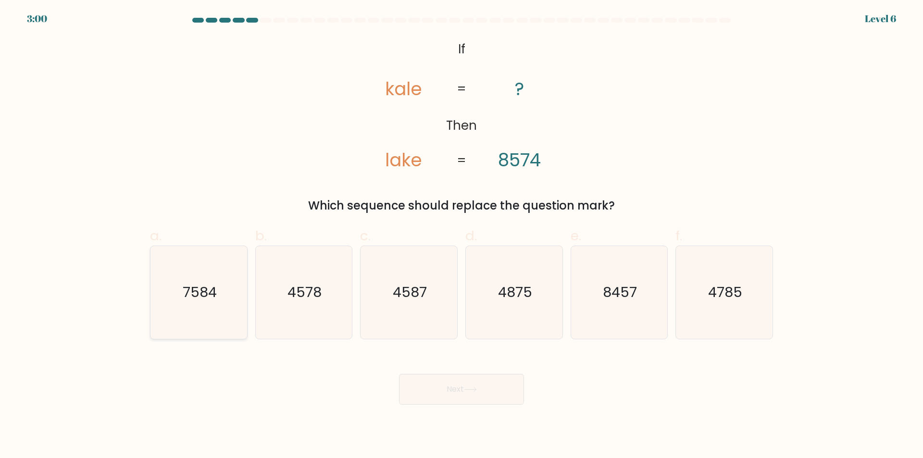
drag, startPoint x: 187, startPoint y: 274, endPoint x: 251, endPoint y: 292, distance: 66.5
click at [187, 275] on icon "7584" at bounding box center [198, 292] width 93 height 93
click at [461, 236] on input "a. 7584" at bounding box center [461, 232] width 0 height 6
radio input "true"
click at [482, 383] on button "Next" at bounding box center [461, 389] width 125 height 31
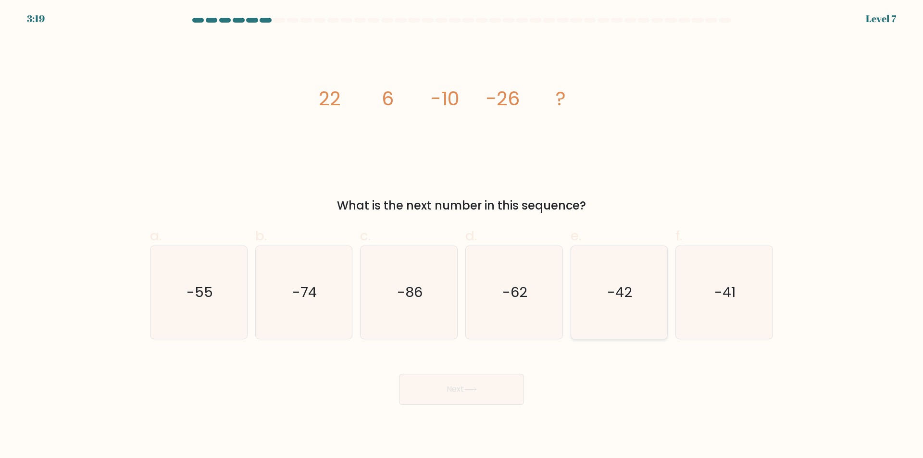
click at [610, 305] on icon "-42" at bounding box center [619, 292] width 93 height 93
click at [462, 236] on input "e. -42" at bounding box center [461, 232] width 0 height 6
radio input "true"
click at [503, 392] on button "Next" at bounding box center [461, 389] width 125 height 31
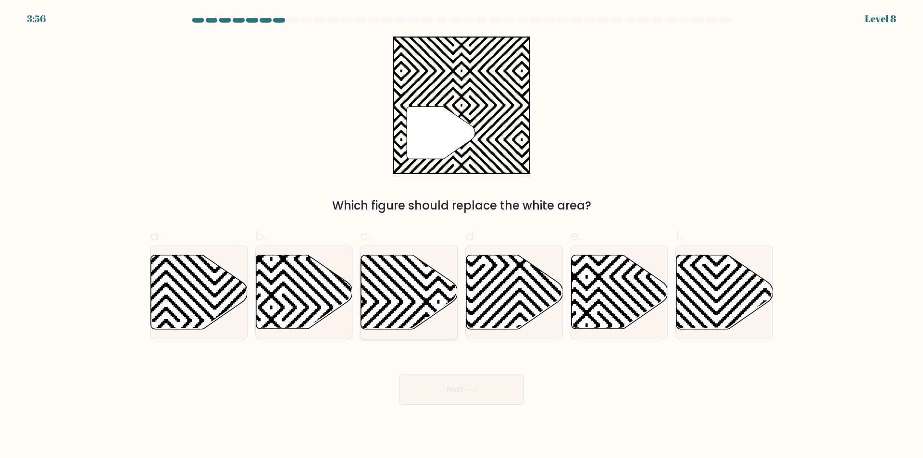
click at [416, 290] on icon at bounding box center [438, 253] width 195 height 195
click at [461, 236] on input "c." at bounding box center [461, 232] width 0 height 6
radio input "true"
click at [456, 382] on button "Next" at bounding box center [461, 389] width 125 height 31
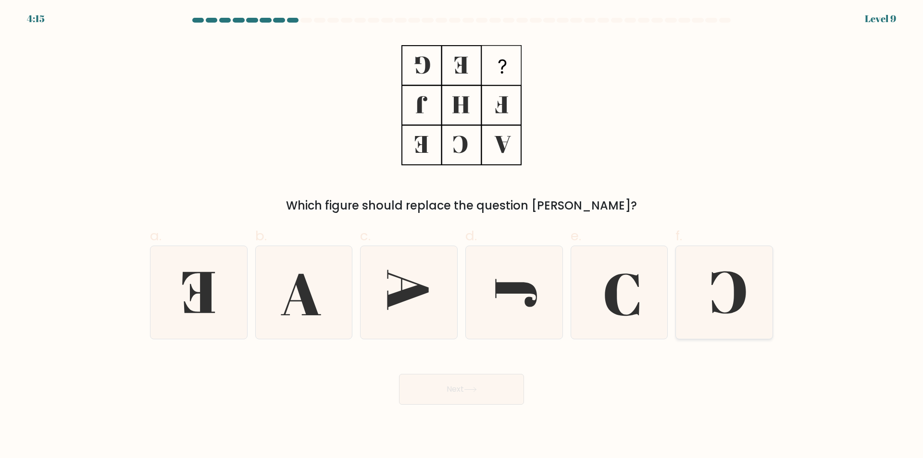
click at [719, 315] on icon at bounding box center [724, 292] width 93 height 93
click at [462, 236] on input "f." at bounding box center [461, 232] width 0 height 6
radio input "true"
click at [485, 384] on button "Next" at bounding box center [461, 389] width 125 height 31
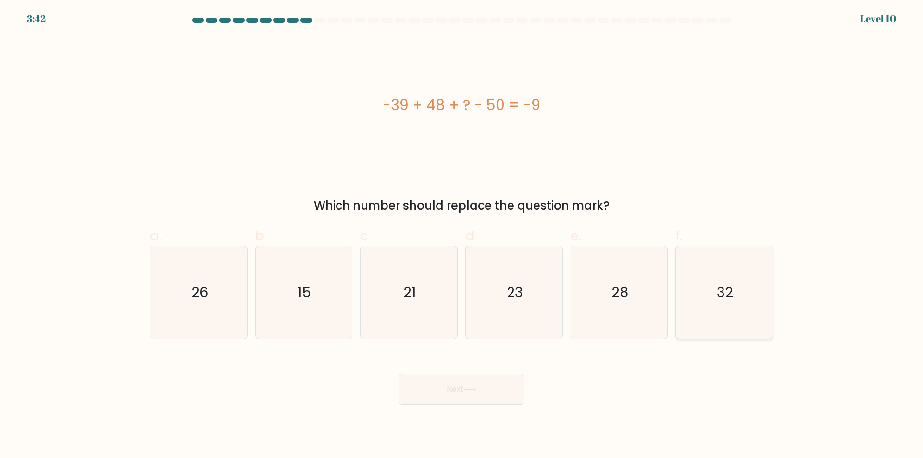
click at [693, 279] on icon "32" at bounding box center [724, 292] width 93 height 93
click at [462, 236] on input "f. 32" at bounding box center [461, 232] width 0 height 6
radio input "true"
click at [491, 381] on button "Next" at bounding box center [461, 389] width 125 height 31
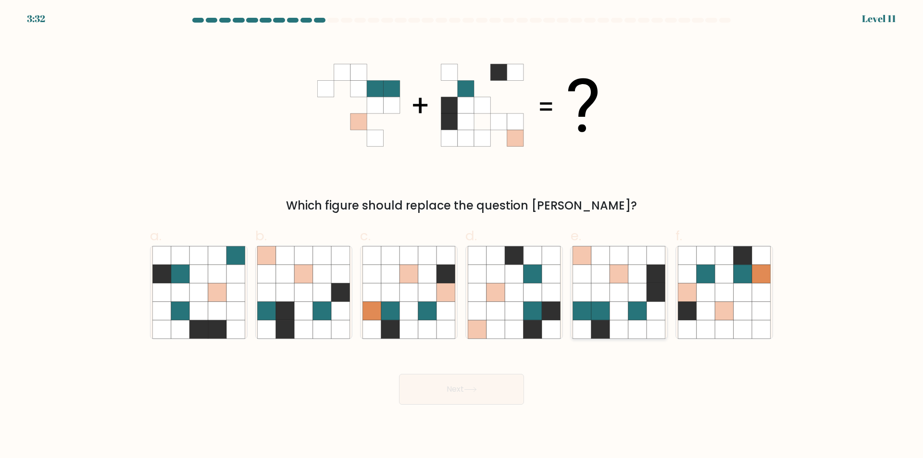
click at [602, 309] on icon at bounding box center [600, 311] width 18 height 18
click at [462, 236] on input "e." at bounding box center [461, 232] width 0 height 6
radio input "true"
click at [496, 386] on button "Next" at bounding box center [461, 389] width 125 height 31
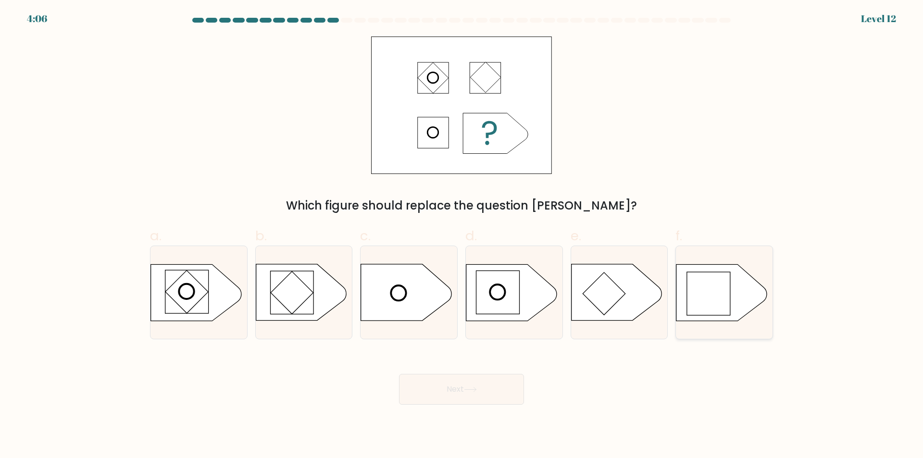
click at [697, 305] on rect at bounding box center [708, 293] width 43 height 43
click at [462, 236] on input "f." at bounding box center [461, 232] width 0 height 6
radio input "true"
click at [484, 386] on button "Next" at bounding box center [461, 389] width 125 height 31
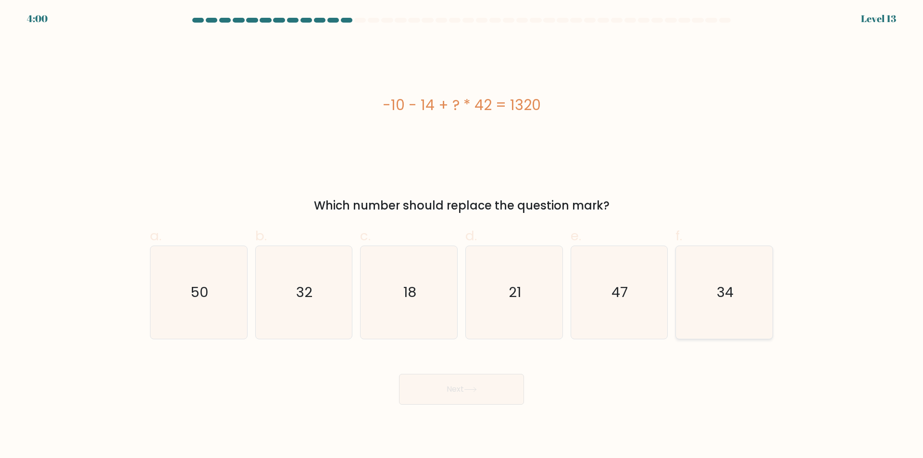
click at [702, 319] on icon "34" at bounding box center [724, 292] width 93 height 93
click at [462, 236] on input "f. 34" at bounding box center [461, 232] width 0 height 6
radio input "true"
click at [452, 389] on button "Next" at bounding box center [461, 389] width 125 height 31
